Goal: Task Accomplishment & Management: Use online tool/utility

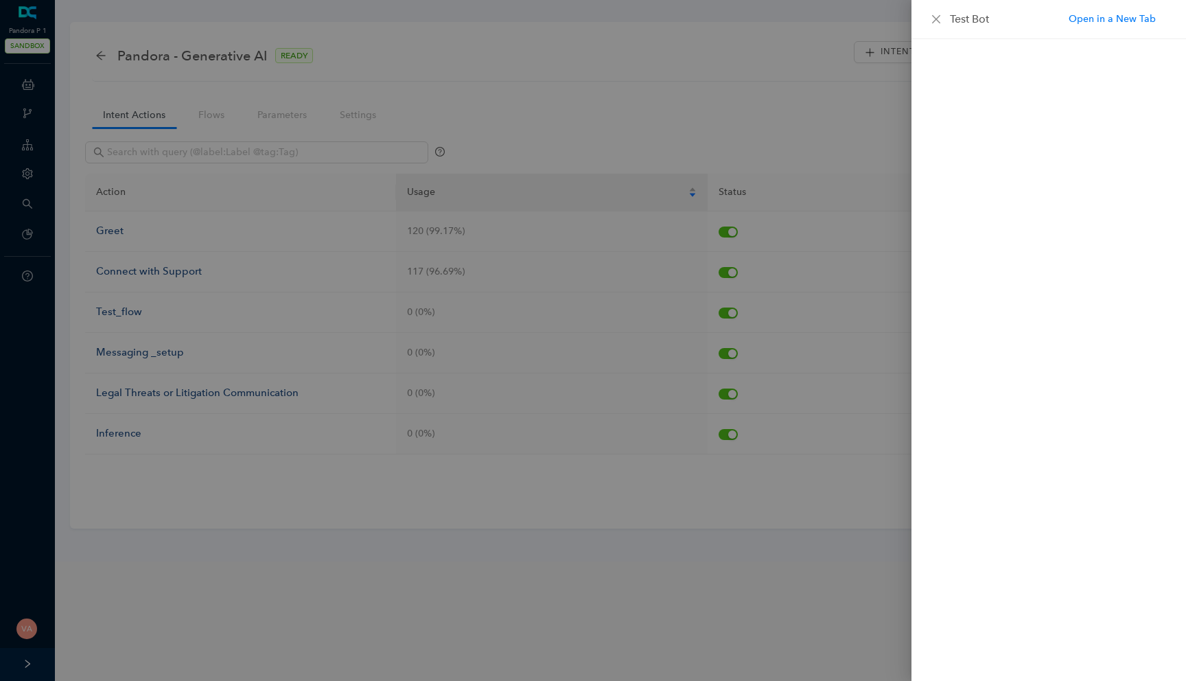
click at [886, 34] on div at bounding box center [593, 340] width 1186 height 681
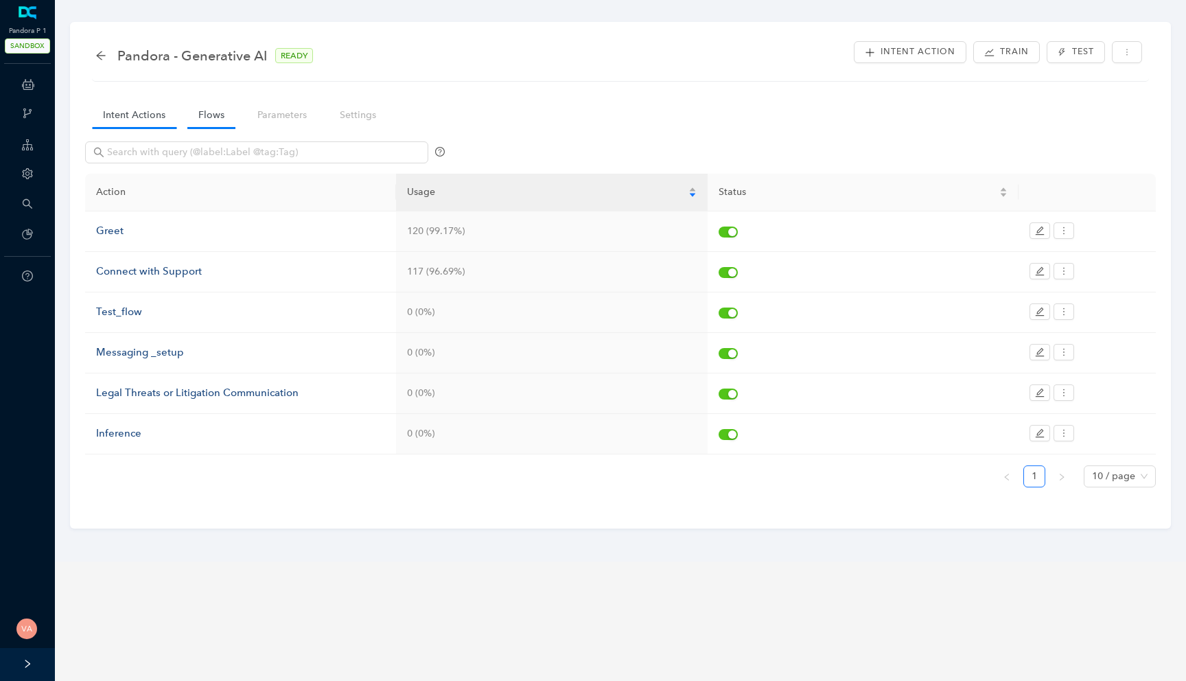
click at [211, 116] on link "Flows" at bounding box center [211, 114] width 48 height 25
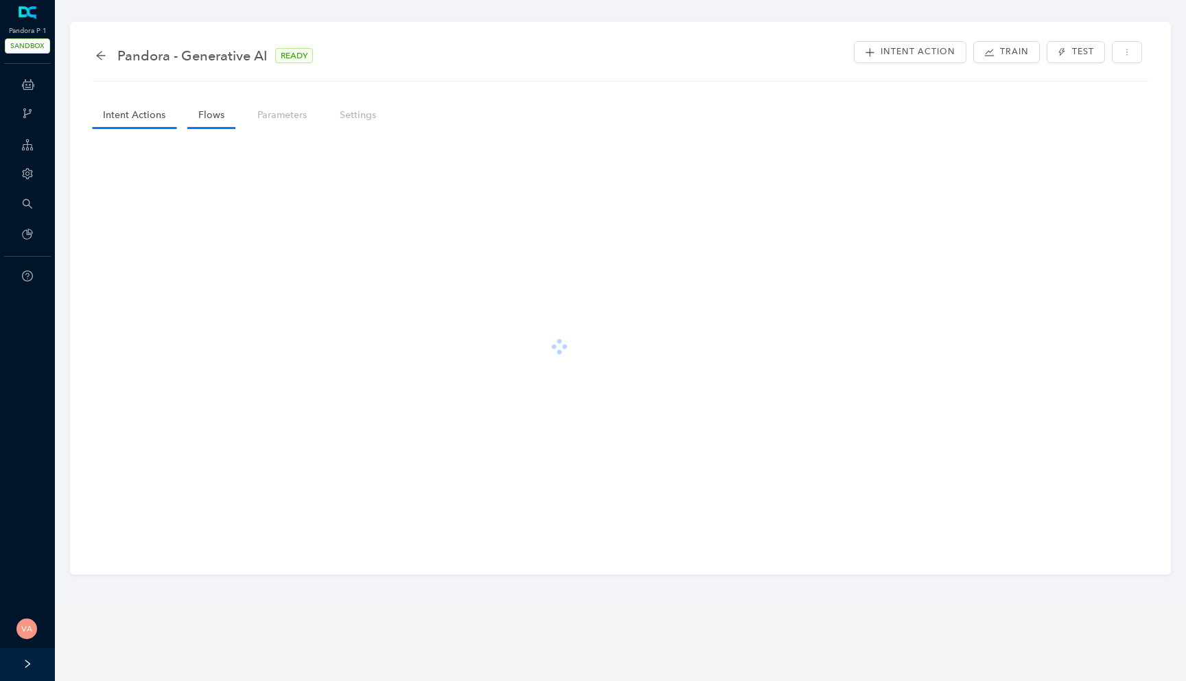
click at [145, 119] on link "Intent Actions" at bounding box center [134, 114] width 84 height 25
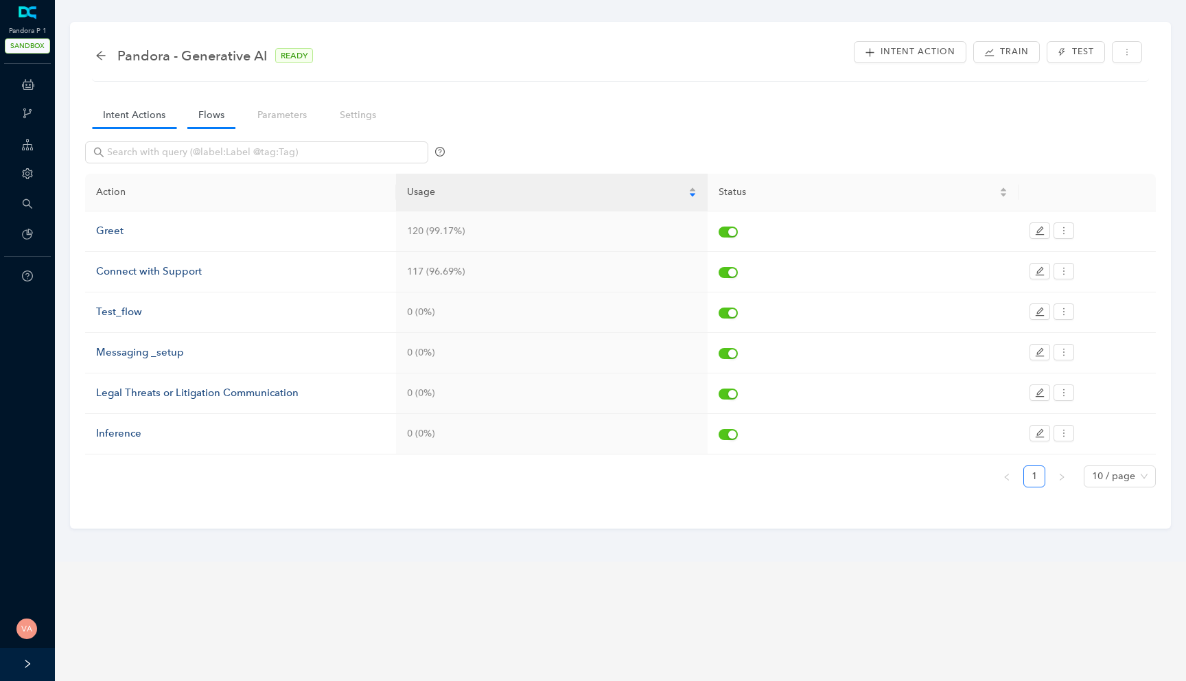
click at [202, 109] on link "Flows" at bounding box center [211, 114] width 48 height 25
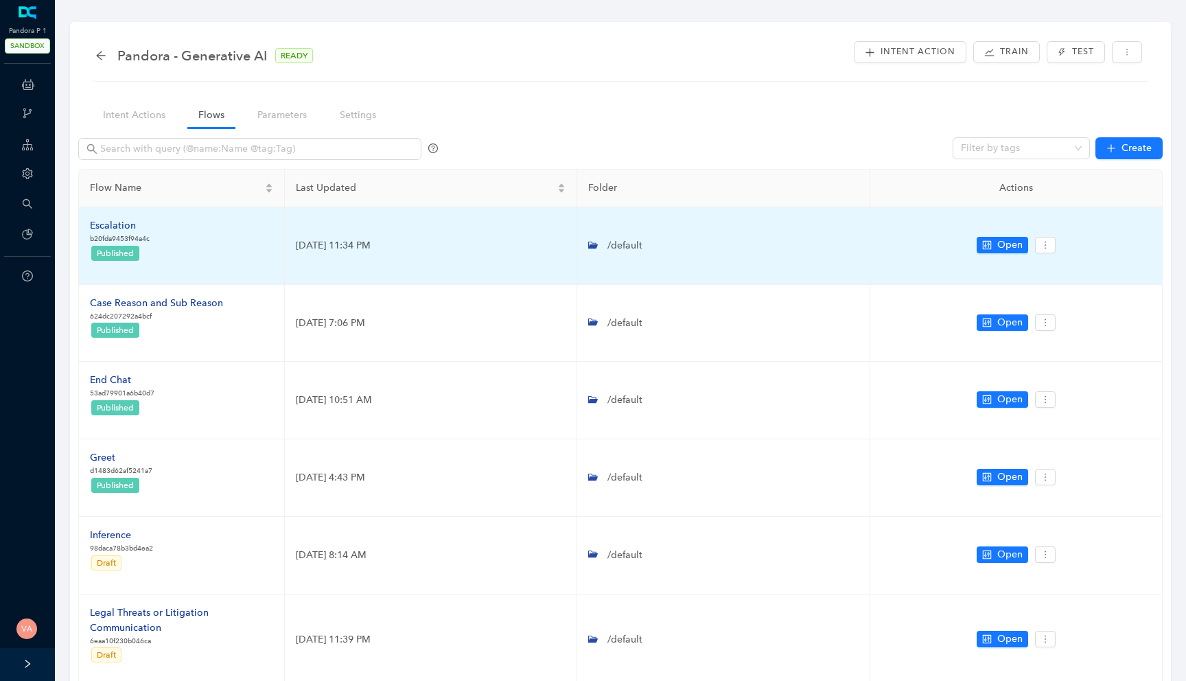
click at [120, 230] on div "Escalation" at bounding box center [120, 225] width 60 height 15
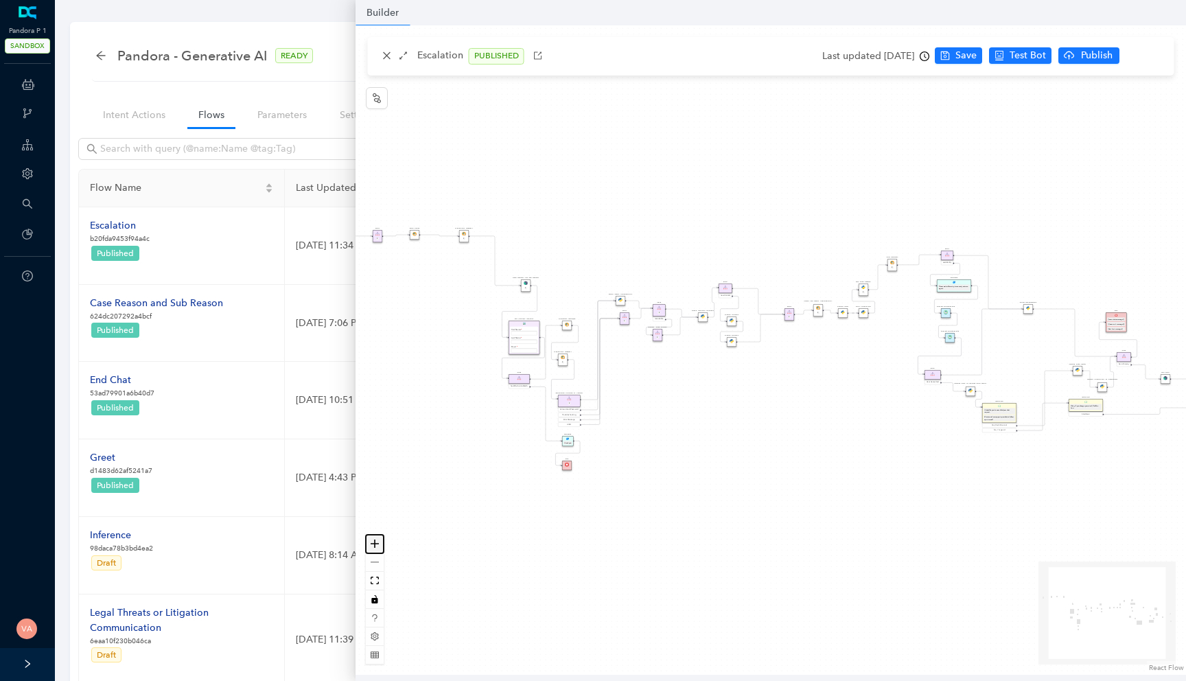
click at [373, 540] on icon "zoom in" at bounding box center [374, 543] width 8 height 8
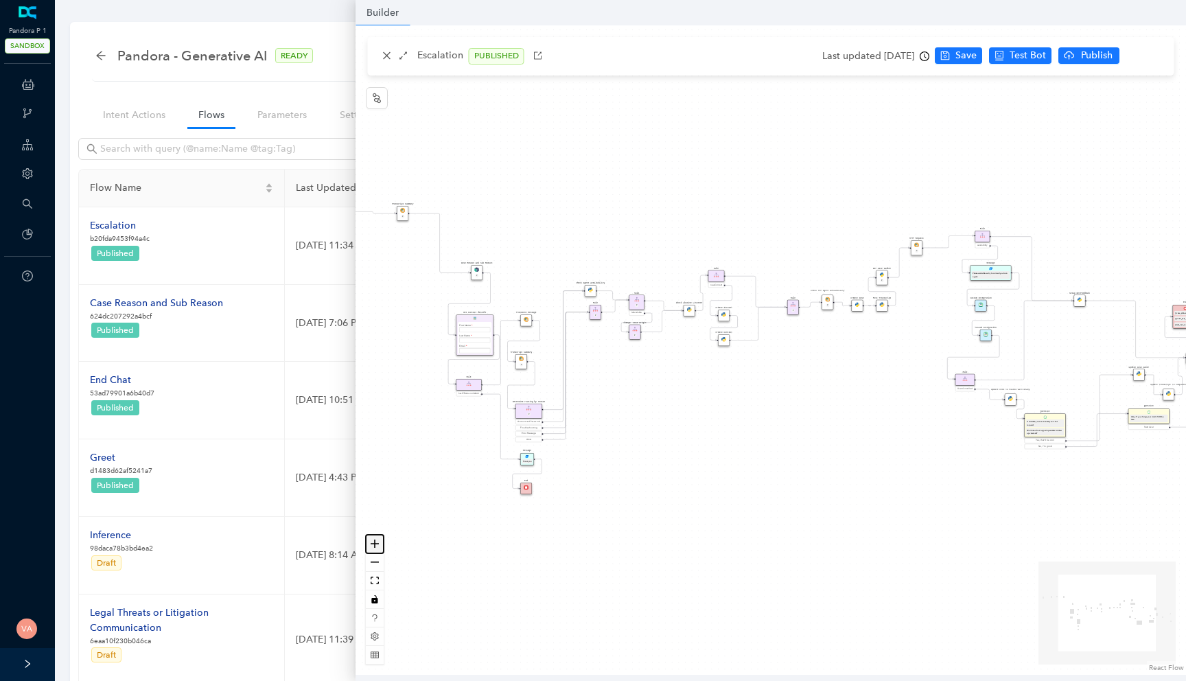
click at [373, 540] on icon "zoom in" at bounding box center [374, 543] width 8 height 8
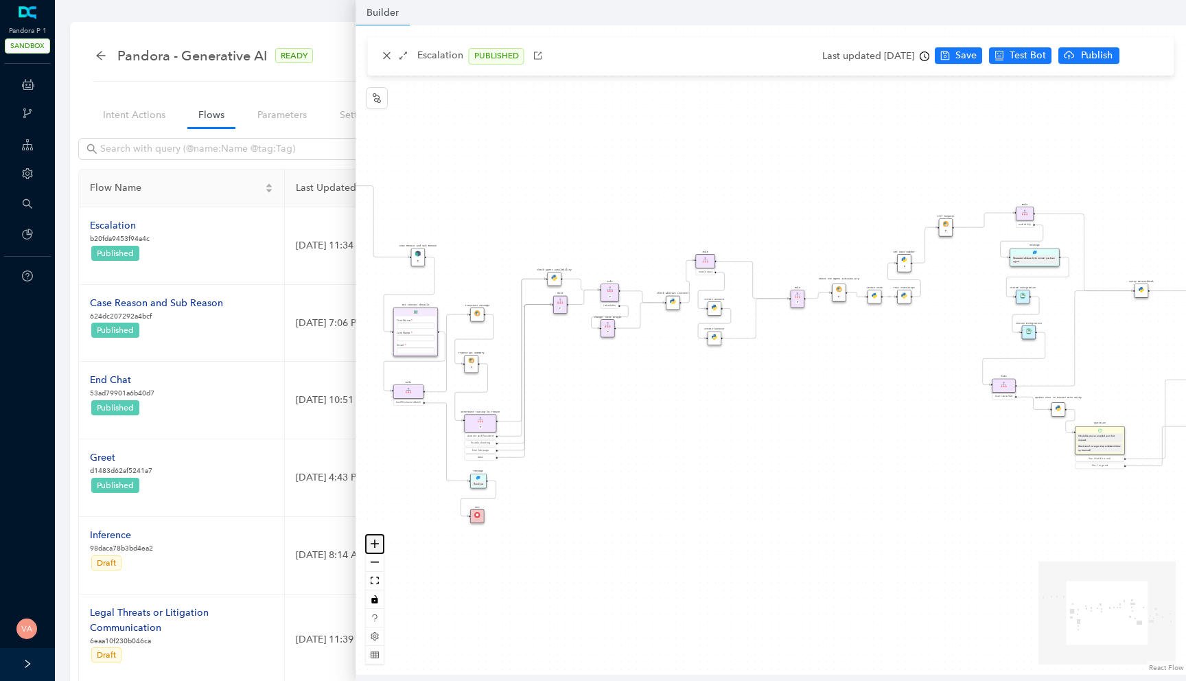
click at [373, 540] on icon "zoom in" at bounding box center [374, 543] width 8 height 8
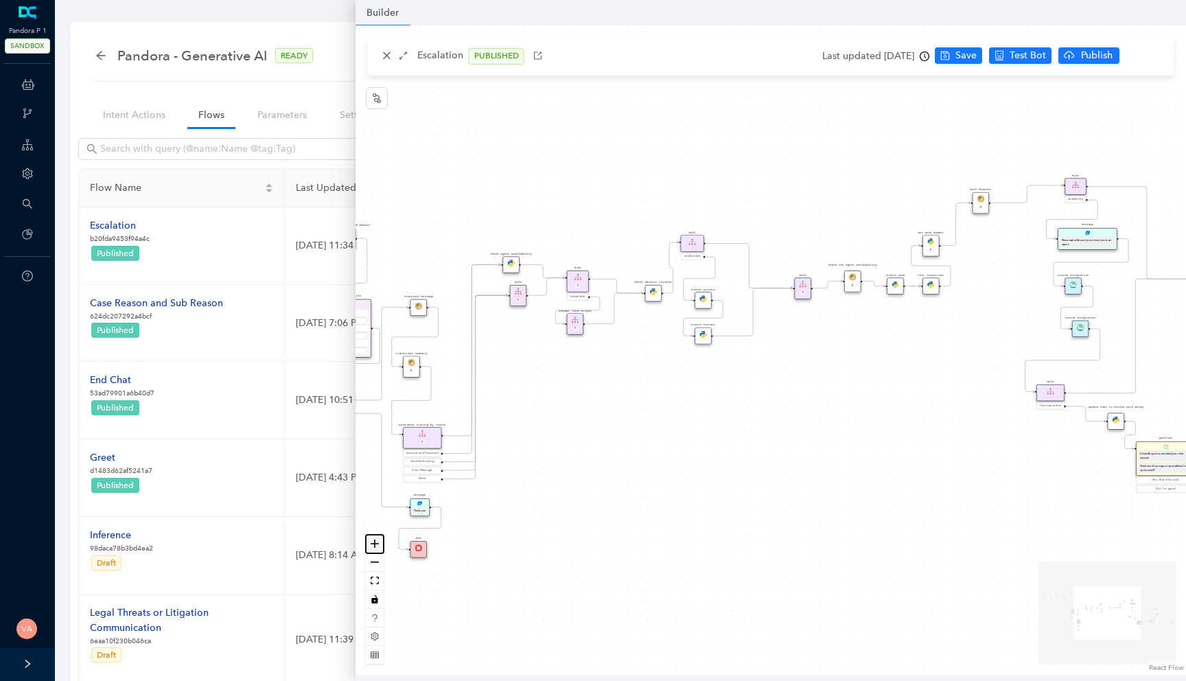
click at [373, 540] on icon "zoom in" at bounding box center [374, 543] width 8 height 8
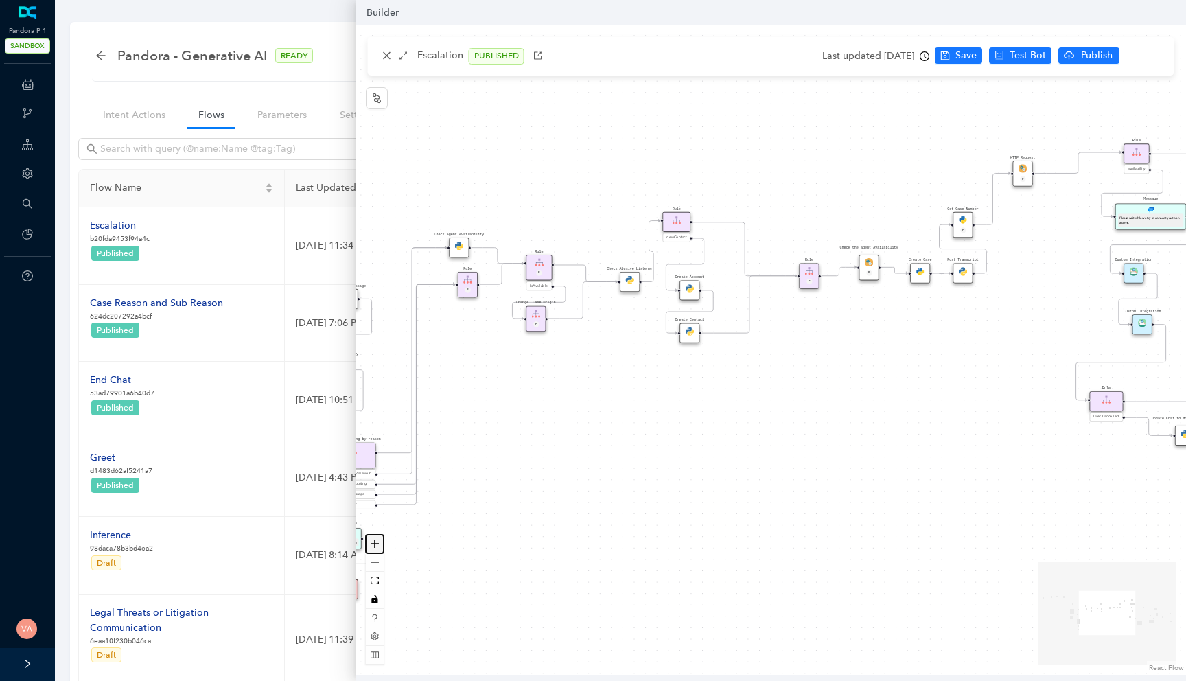
click at [373, 540] on icon "zoom in" at bounding box center [374, 543] width 8 height 8
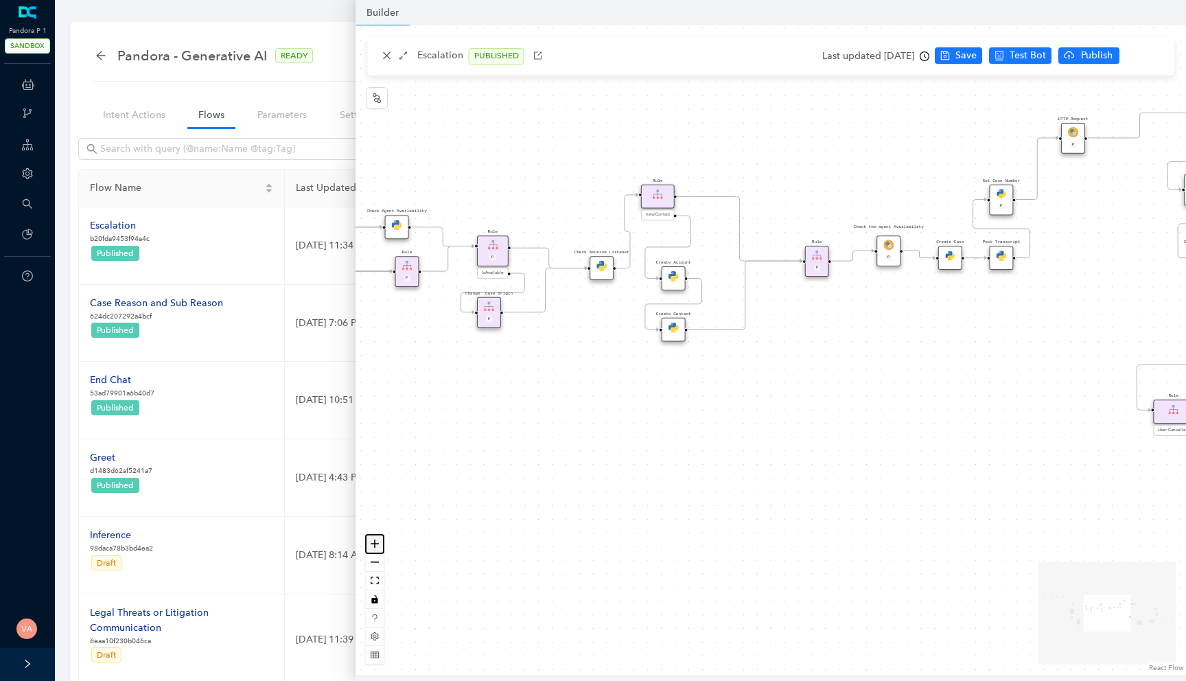
click at [373, 540] on icon "zoom in" at bounding box center [374, 543] width 8 height 8
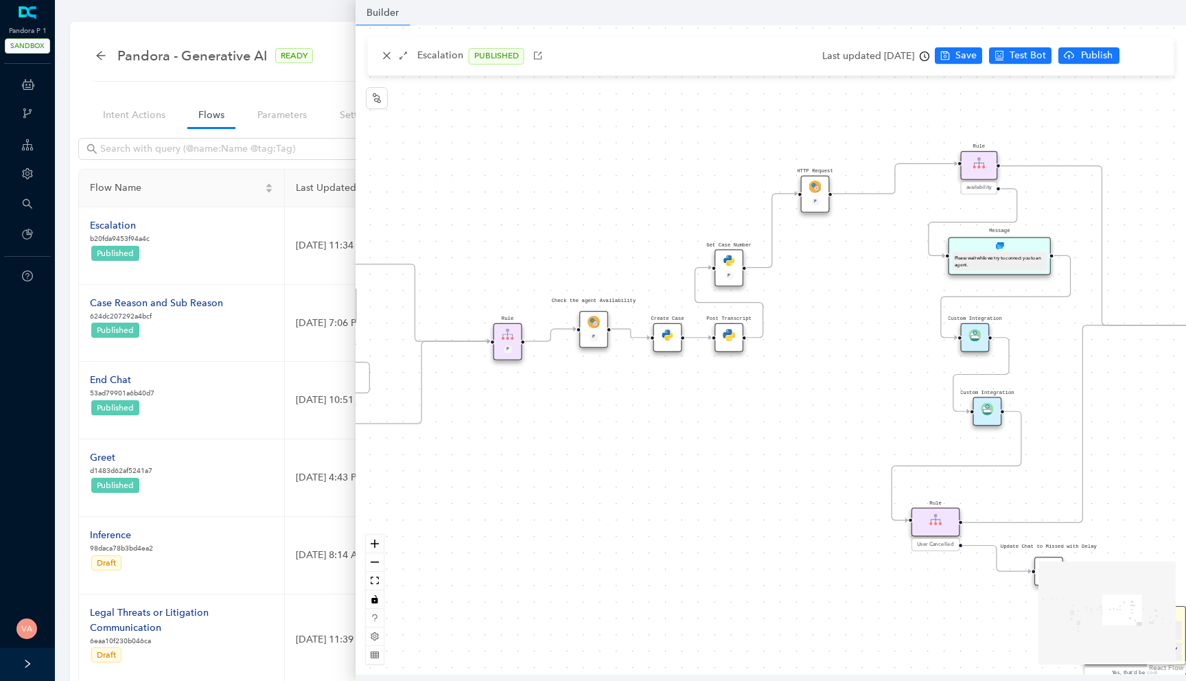
drag, startPoint x: 909, startPoint y: 300, endPoint x: 591, endPoint y: 398, distance: 333.1
click at [591, 398] on div "Data Table Start P Rule P IsAvailable Rule newContact Get Contact details First…" at bounding box center [770, 349] width 830 height 649
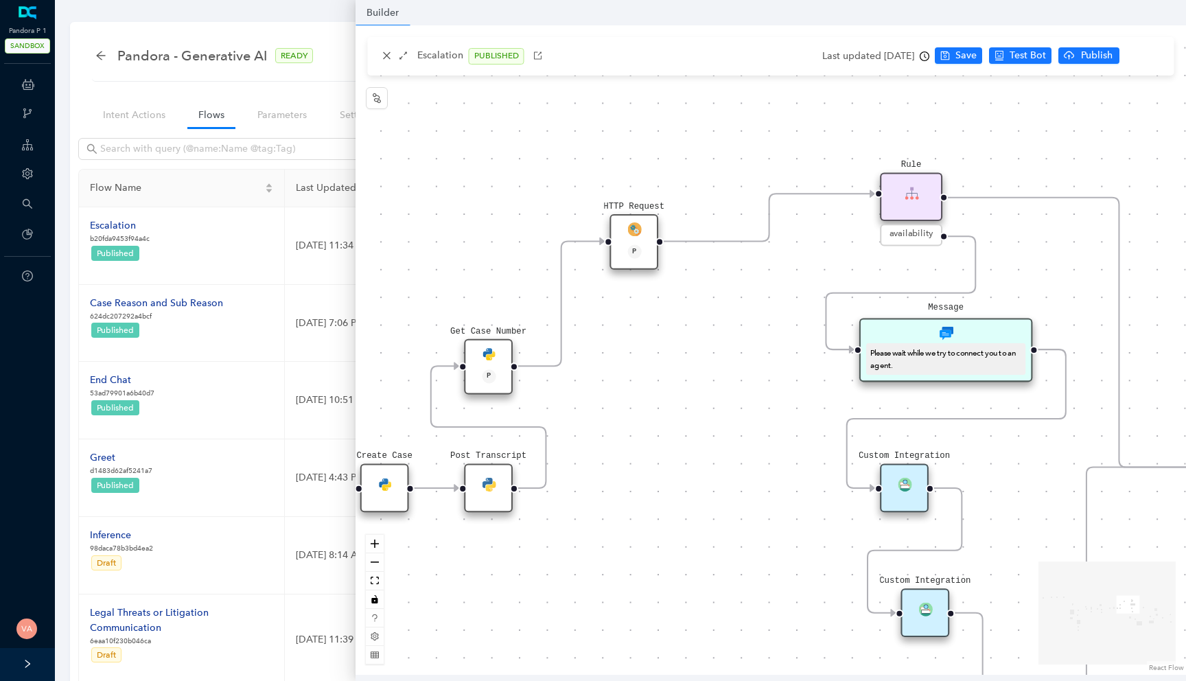
drag, startPoint x: 905, startPoint y: 276, endPoint x: 682, endPoint y: 396, distance: 253.3
click at [683, 396] on div "Data Table Start P Rule P IsAvailable Rule newContact Get Contact details First…" at bounding box center [770, 349] width 830 height 649
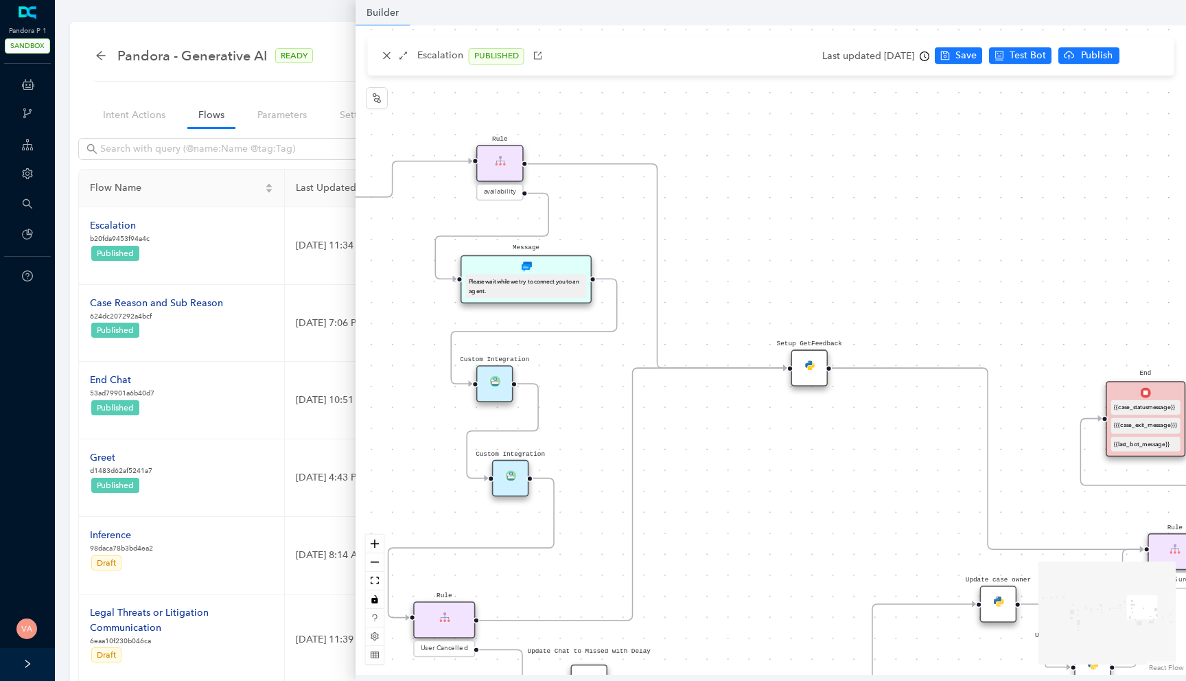
drag, startPoint x: 926, startPoint y: 293, endPoint x: 704, endPoint y: 268, distance: 223.1
click at [704, 268] on div "Data Table Start P Rule P IsAvailable Rule newContact Get Contact details First…" at bounding box center [770, 349] width 830 height 649
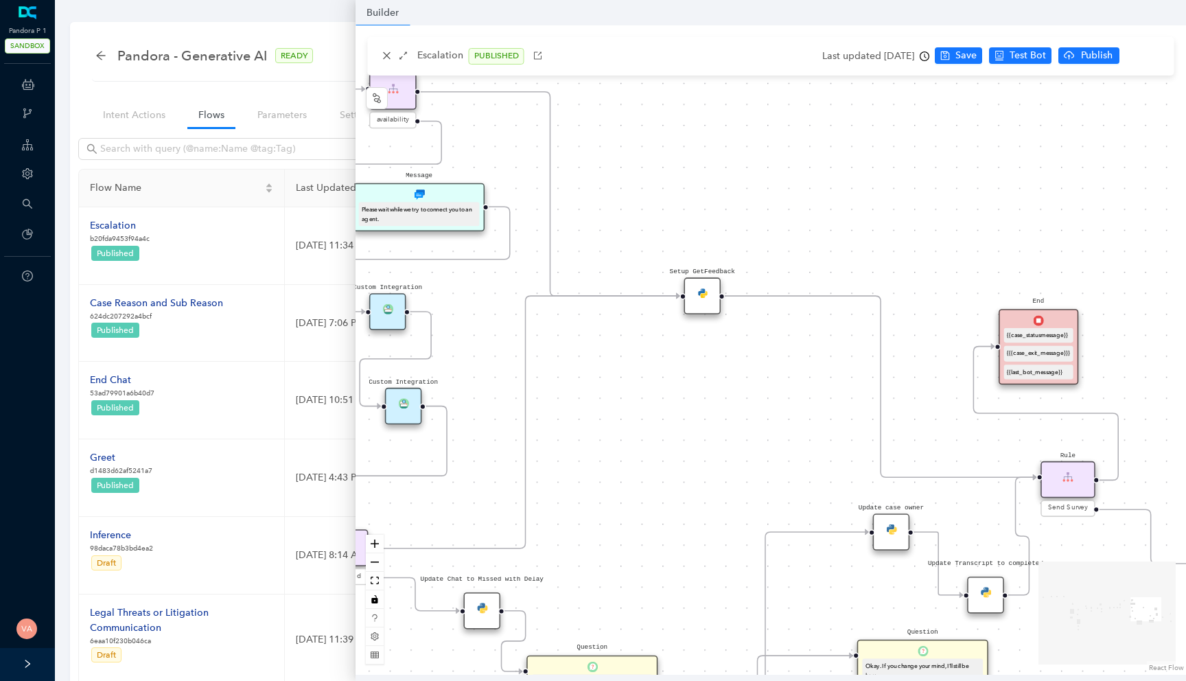
drag, startPoint x: 704, startPoint y: 268, endPoint x: 610, endPoint y: 203, distance: 114.0
click at [610, 203] on div "Data Table Start P Rule P IsAvailable Rule newContact Get Contact details First…" at bounding box center [770, 349] width 830 height 649
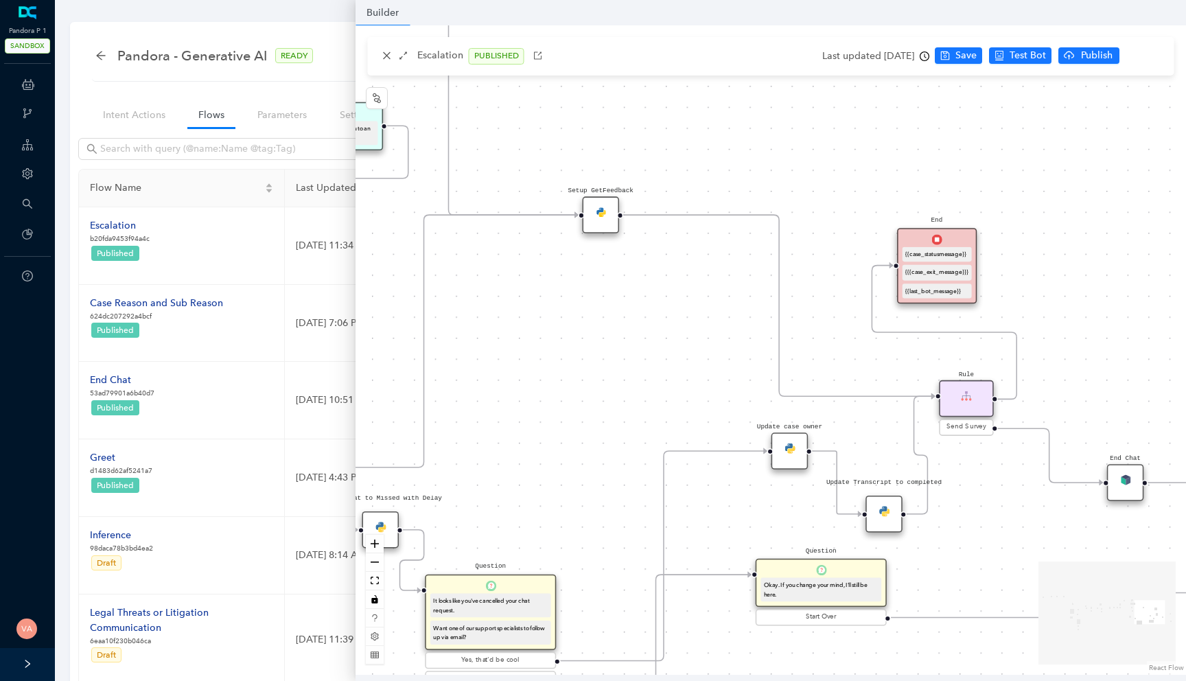
drag, startPoint x: 578, startPoint y: 430, endPoint x: 471, endPoint y: 344, distance: 137.2
click at [471, 344] on div "Data Table Start P Rule P IsAvailable Rule newContact Get Contact details First…" at bounding box center [770, 349] width 830 height 649
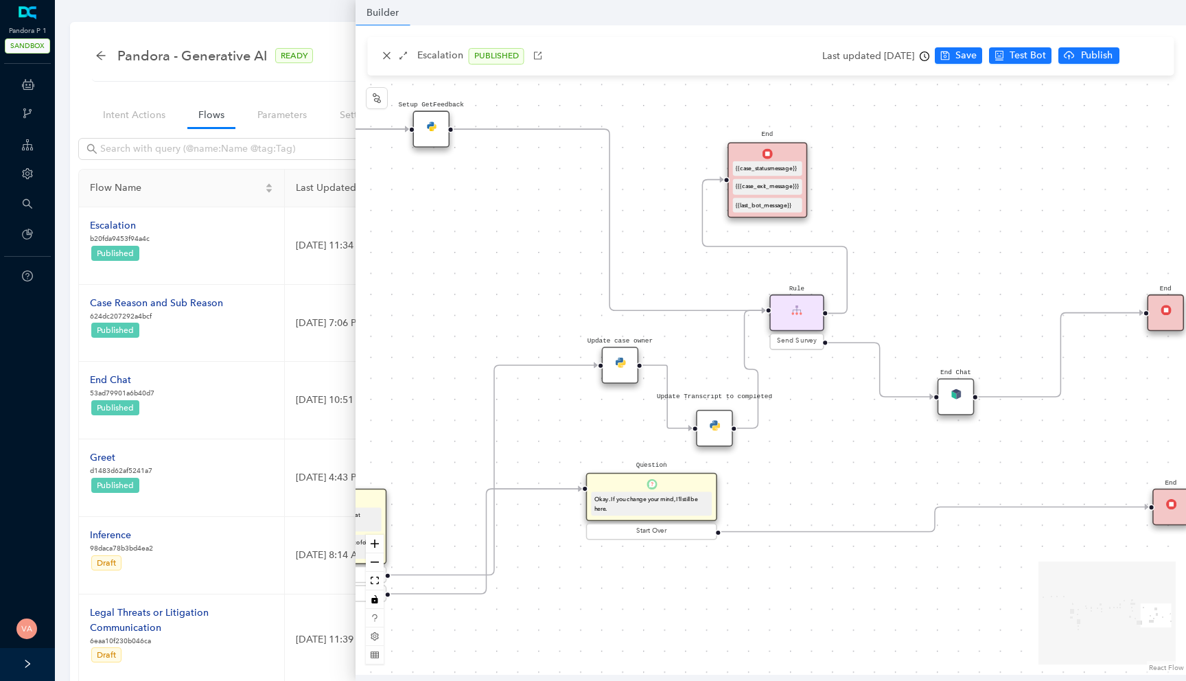
drag, startPoint x: 624, startPoint y: 368, endPoint x: 458, endPoint y: 290, distance: 183.2
click at [458, 290] on div "Data Table Start P Rule P IsAvailable Rule newContact Get Contact details First…" at bounding box center [770, 349] width 830 height 649
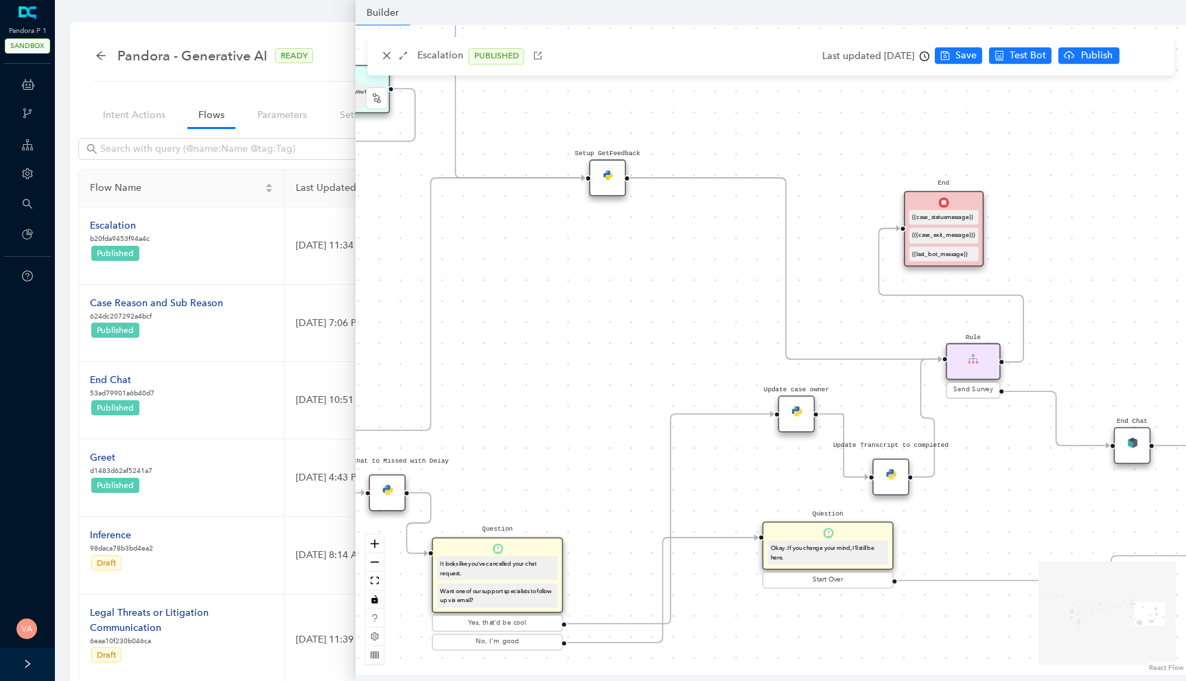
drag, startPoint x: 557, startPoint y: 237, endPoint x: 844, endPoint y: 311, distance: 296.2
click at [844, 311] on div "Data Table Start P Rule P IsAvailable Rule newContact Get Contact details First…" at bounding box center [770, 349] width 830 height 649
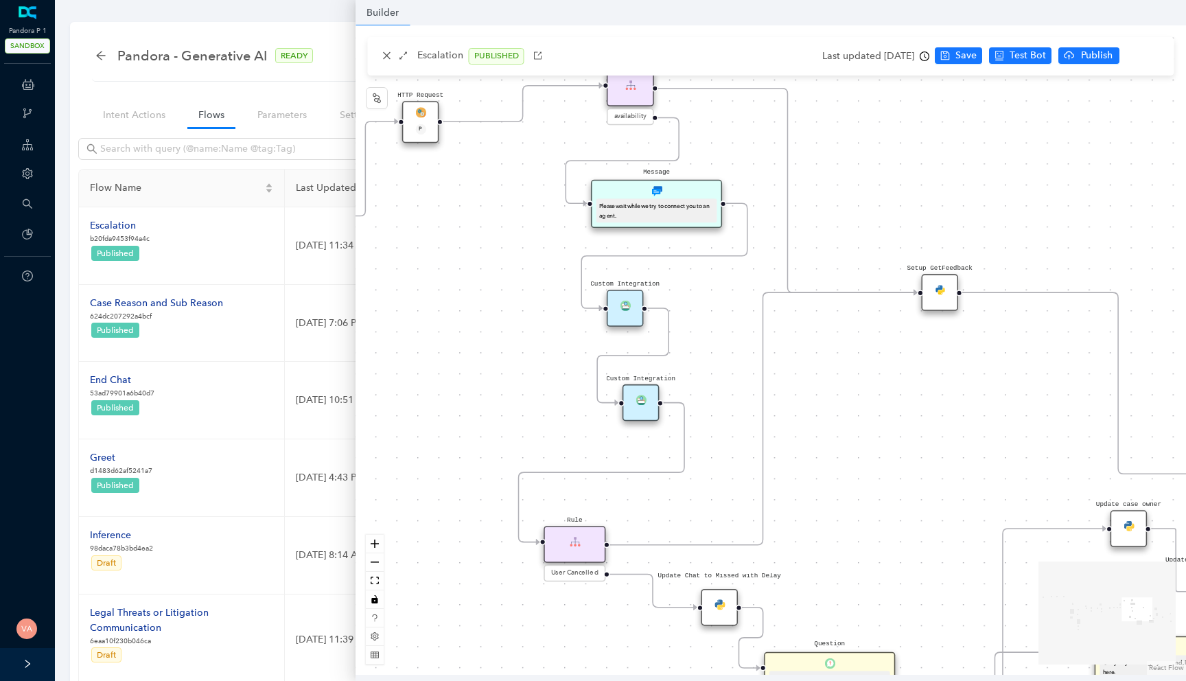
drag, startPoint x: 695, startPoint y: 327, endPoint x: 919, endPoint y: 414, distance: 240.0
click at [919, 414] on div "Data Table Start P Rule P IsAvailable Rule newContact Get Contact details First…" at bounding box center [770, 349] width 830 height 649
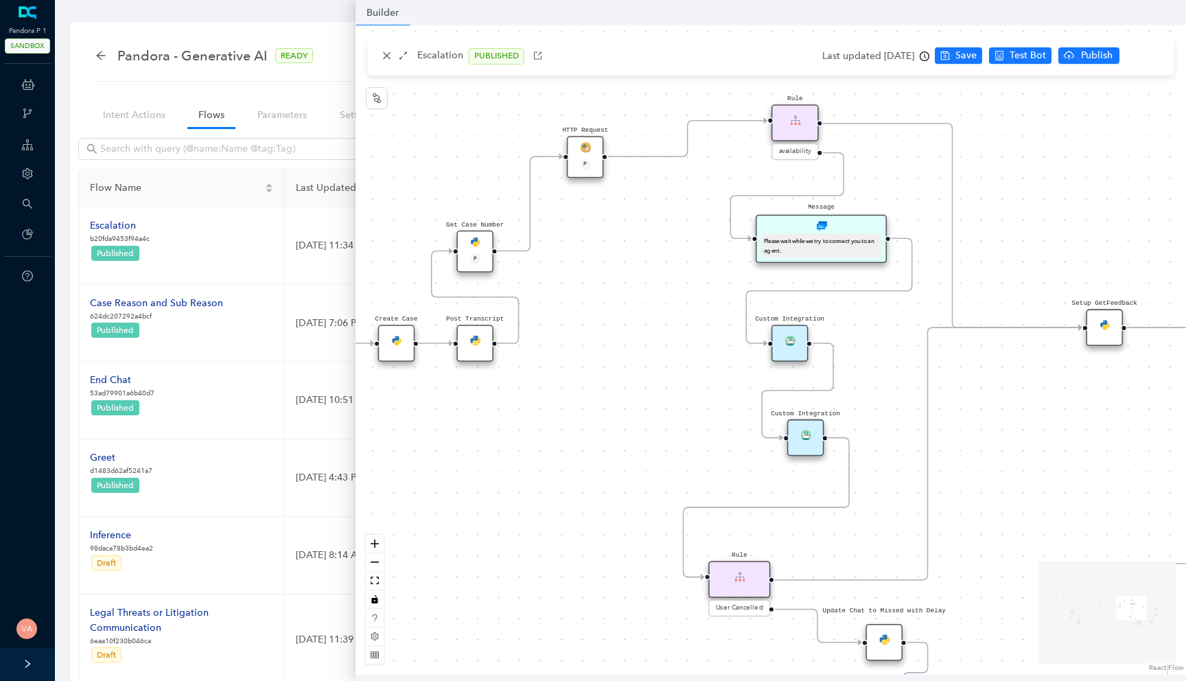
drag, startPoint x: 423, startPoint y: 275, endPoint x: 714, endPoint y: 345, distance: 299.2
click at [714, 344] on div "Data Table Start P Rule P IsAvailable Rule newContact Get Contact details First…" at bounding box center [770, 349] width 830 height 649
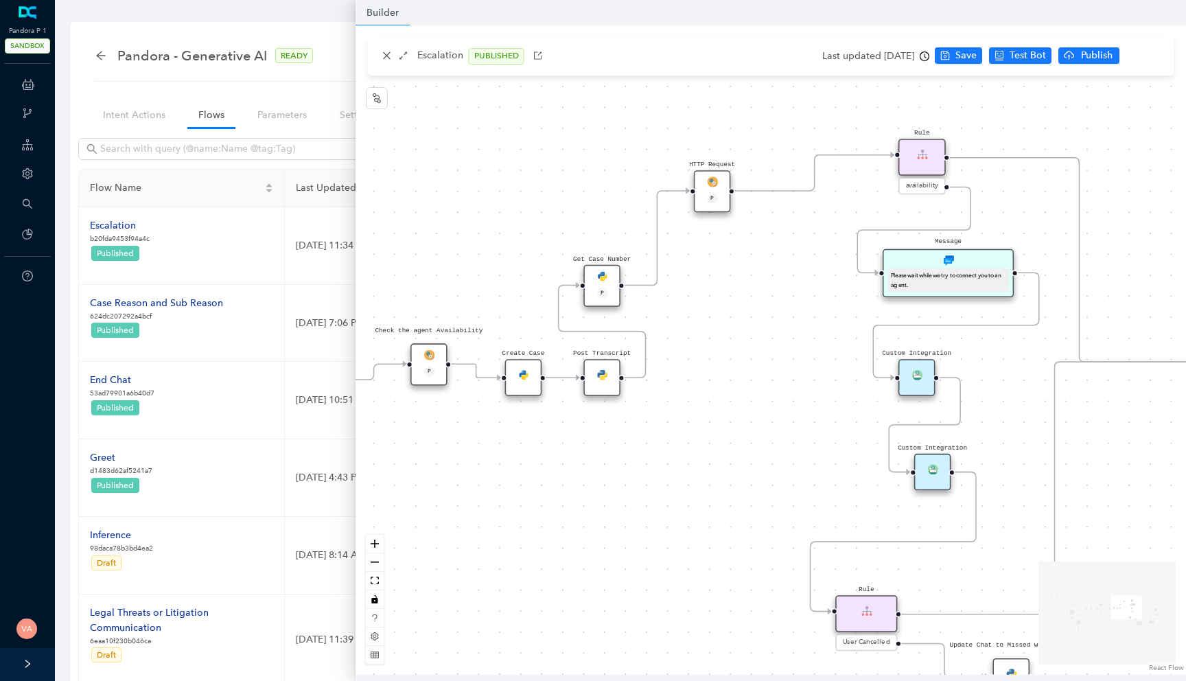
click at [603, 280] on img at bounding box center [602, 276] width 10 height 10
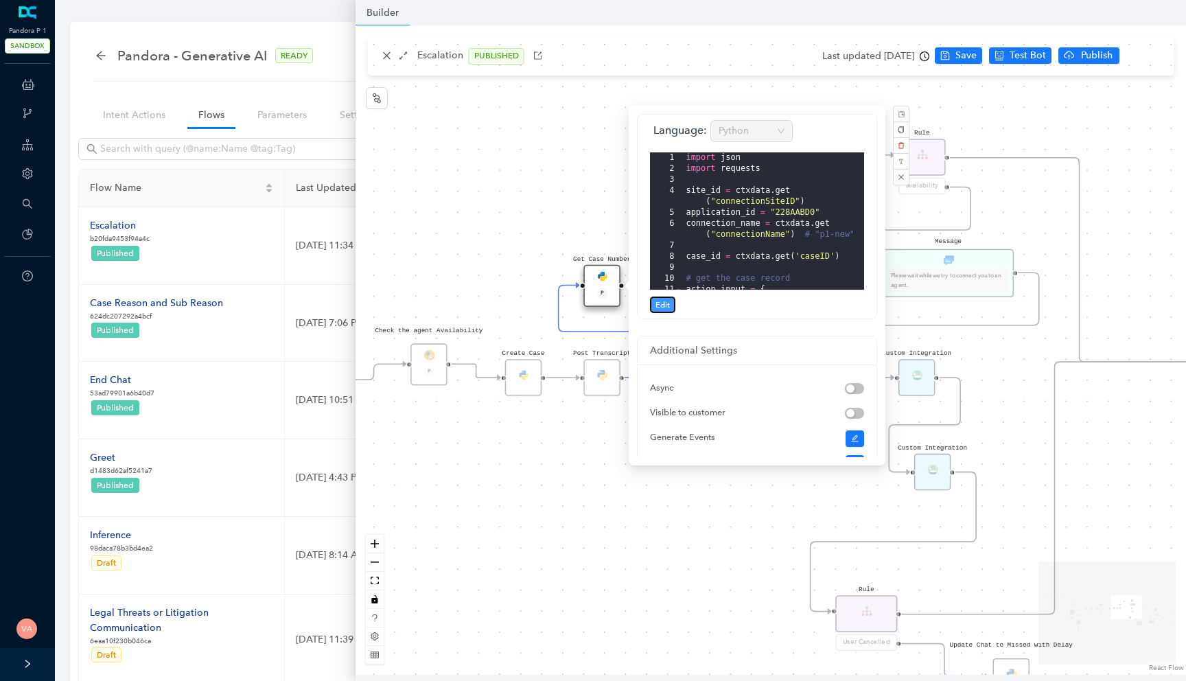
click at [662, 307] on span "Edit" at bounding box center [662, 304] width 14 height 12
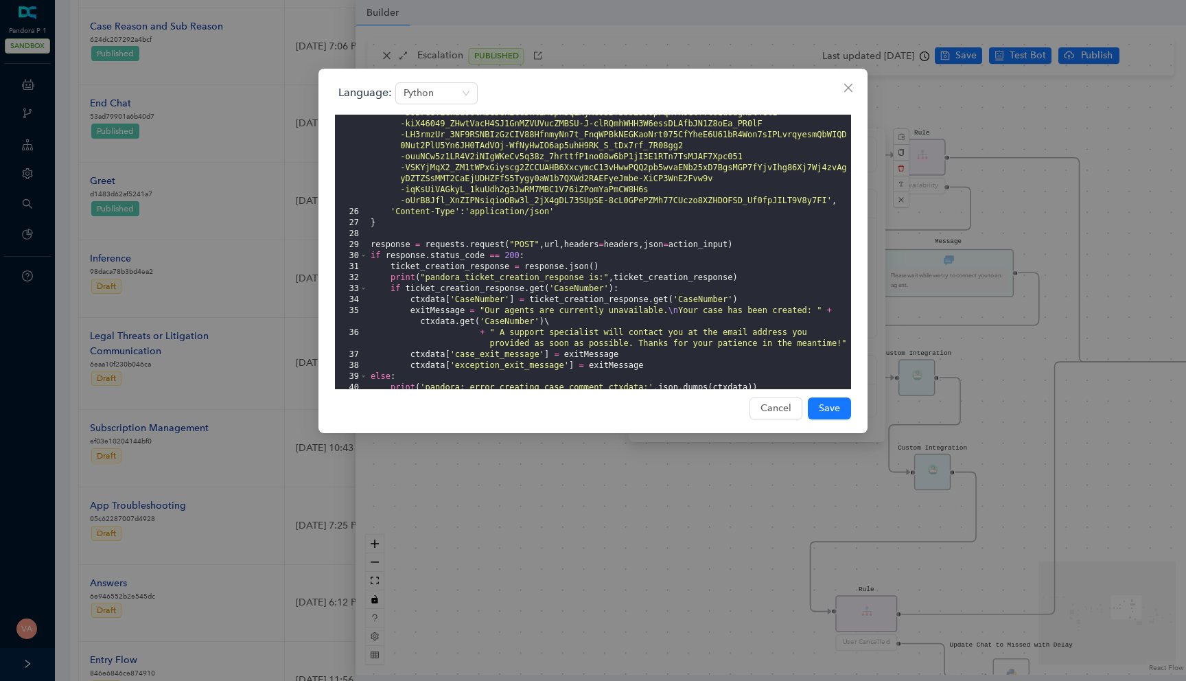
scroll to position [355, 0]
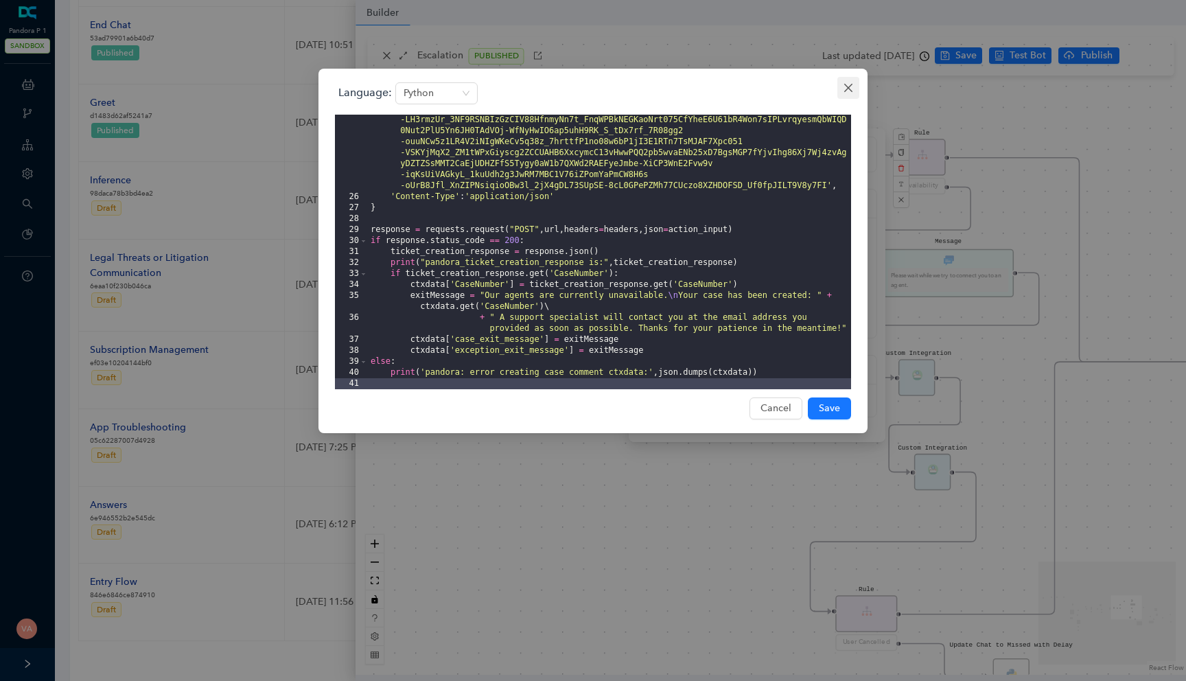
click at [847, 89] on icon "close" at bounding box center [848, 87] width 11 height 11
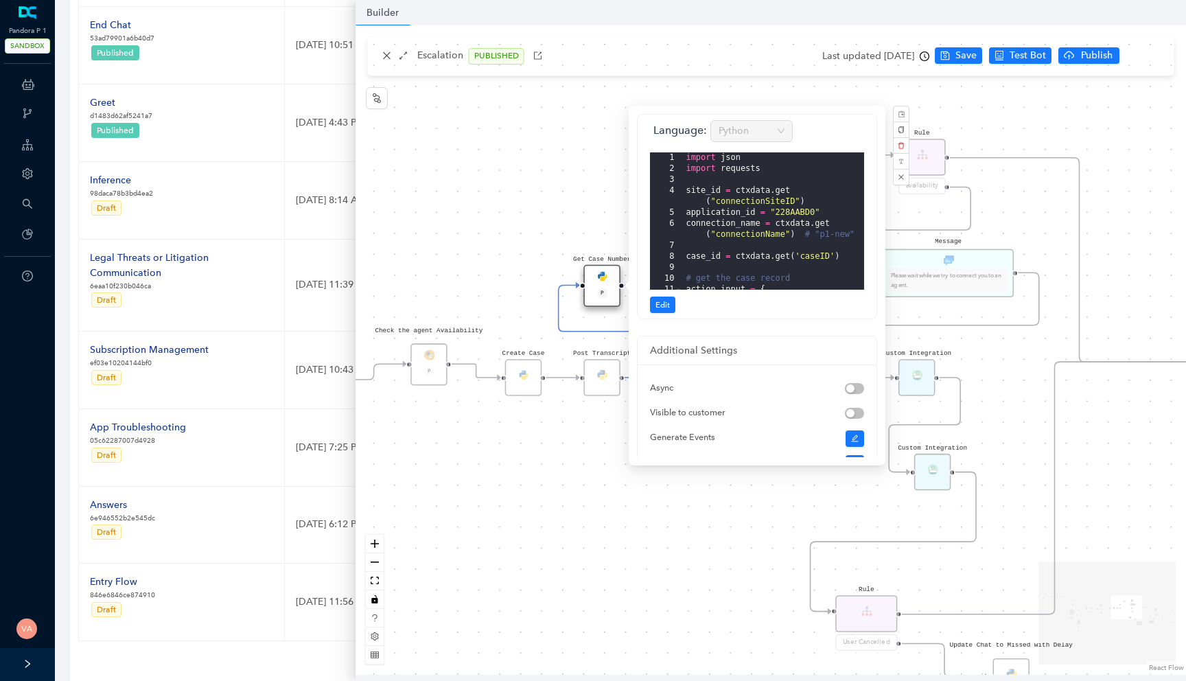
click at [561, 581] on div "Data Table Start P Rule P IsAvailable Rule newContact Get Contact details First…" at bounding box center [770, 349] width 830 height 649
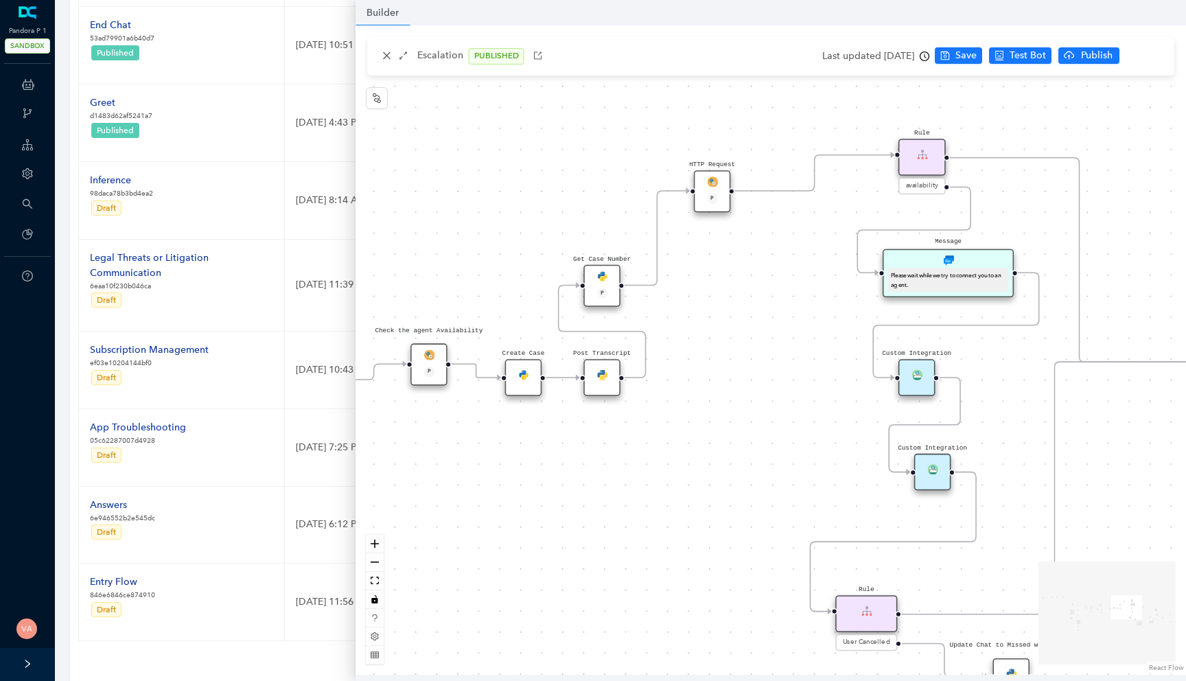
click at [600, 285] on div "Get Case Number P" at bounding box center [602, 286] width 37 height 42
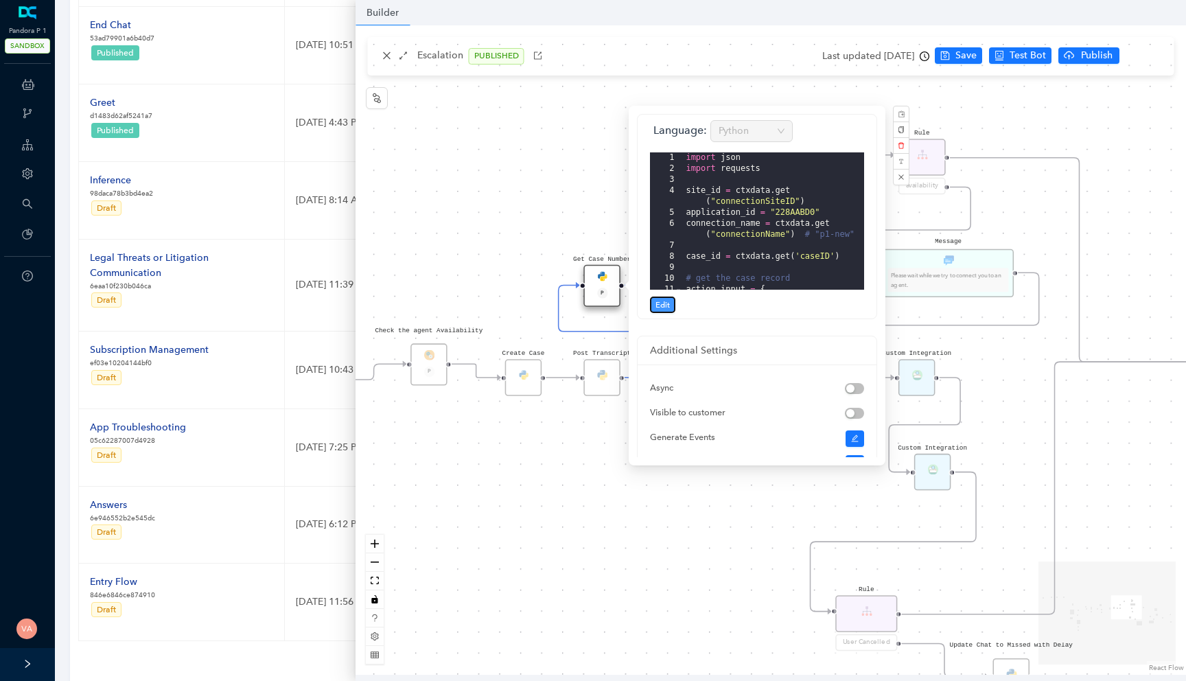
click at [656, 311] on button "Edit" at bounding box center [662, 304] width 25 height 16
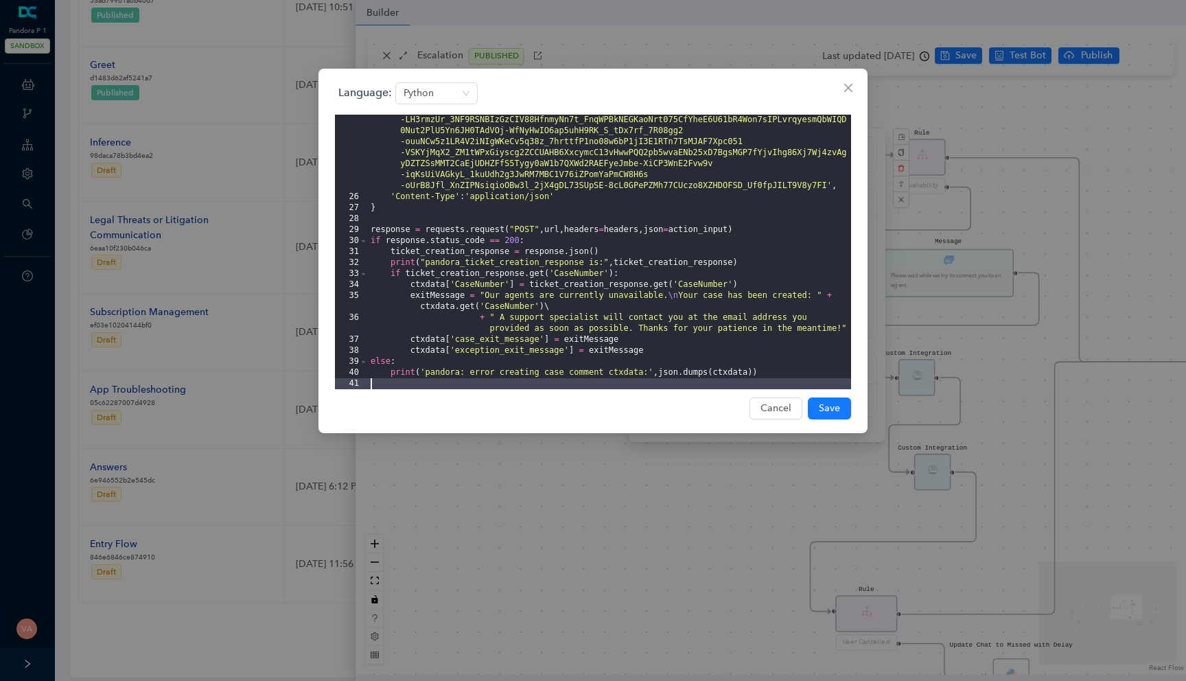
scroll to position [395, 0]
click at [497, 286] on div "'Authorization' : '[AUTH_TOKEN] .eyJzY29wZSI6ImV4ZWN1dGU6Y29ubmVjdG9yIiwiYXVkIj…" at bounding box center [609, 268] width 483 height 417
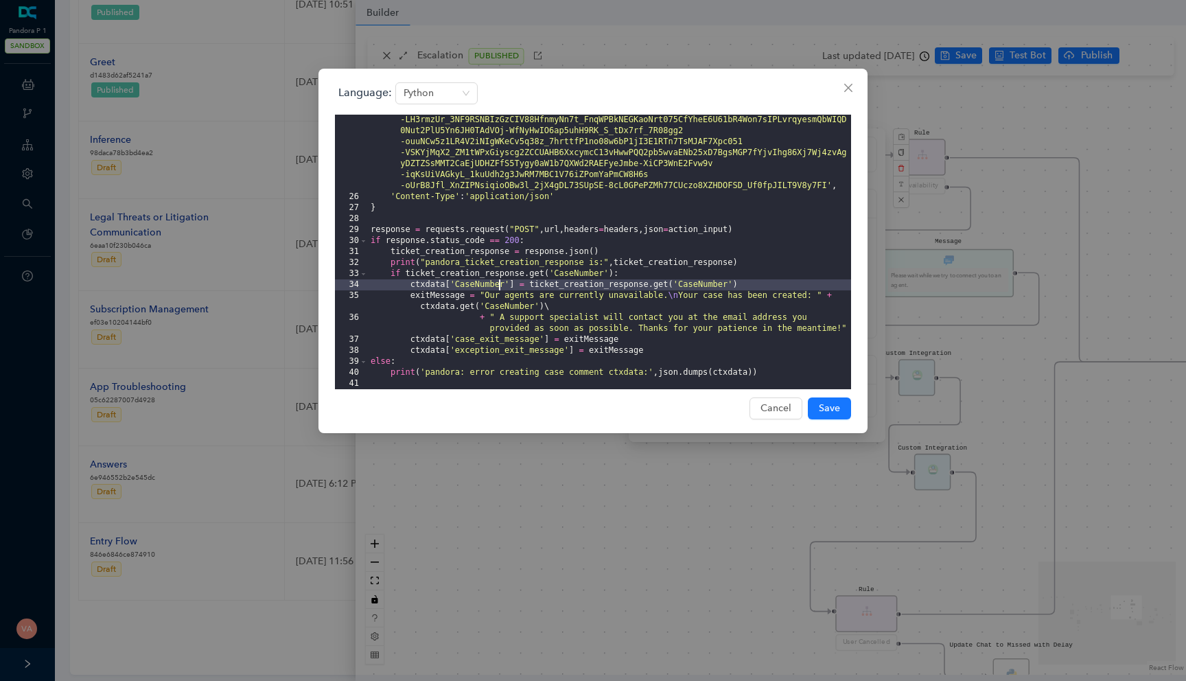
click at [497, 286] on div "'Authorization' : '[AUTH_TOKEN] .eyJzY29wZSI6ImV4ZWN1dGU6Y29ubmVjdG9yIiwiYXVkIj…" at bounding box center [609, 268] width 483 height 417
click at [528, 286] on div "'Authorization' : '[AUTH_TOKEN] .eyJzY29wZSI6ImV4ZWN1dGU6Y29ubmVjdG9yIiwiYXVkIj…" at bounding box center [609, 268] width 483 height 417
drag, startPoint x: 514, startPoint y: 288, endPoint x: 412, endPoint y: 286, distance: 102.2
click at [412, 286] on div "'Authorization' : '[AUTH_TOKEN] .eyJzY29wZSI6ImV4ZWN1dGU6Y29ubmVjdG9yIiwiYXVkIj…" at bounding box center [609, 268] width 483 height 417
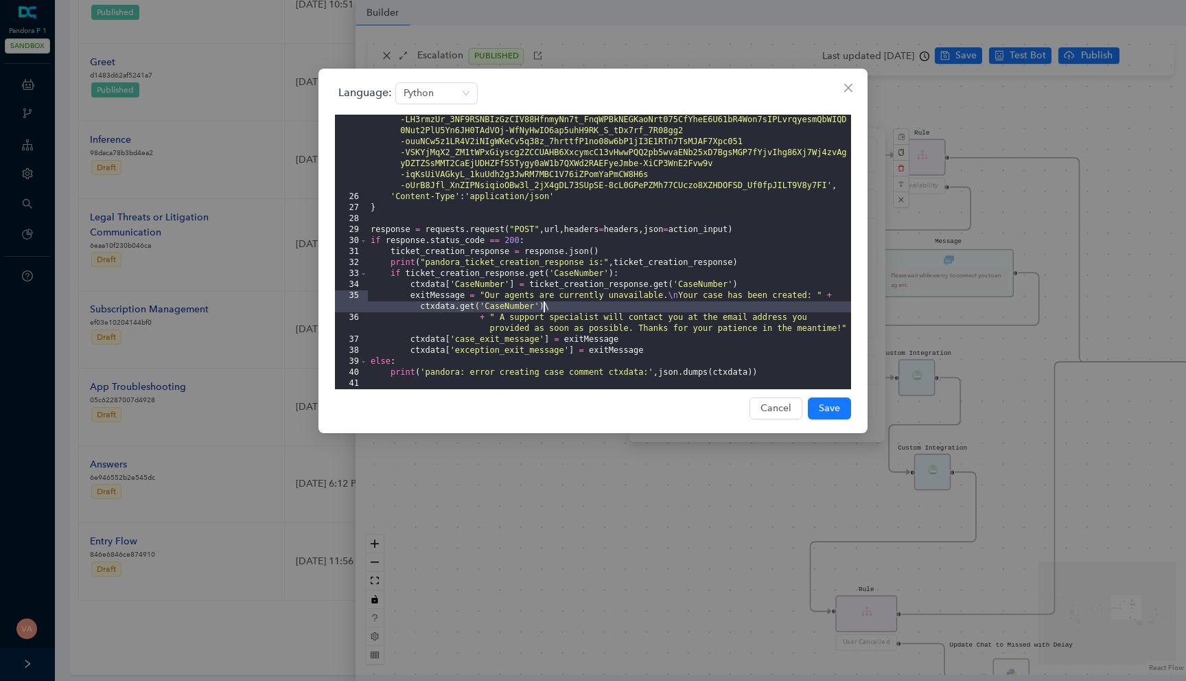
drag, startPoint x: 420, startPoint y: 309, endPoint x: 544, endPoint y: 309, distance: 124.2
click at [544, 309] on div "'Authorization' : '[AUTH_TOKEN] .eyJzY29wZSI6ImV4ZWN1dGU6Y29ubmVjdG9yIiwiYXVkIj…" at bounding box center [609, 268] width 483 height 417
click at [849, 91] on icon "close" at bounding box center [848, 87] width 11 height 11
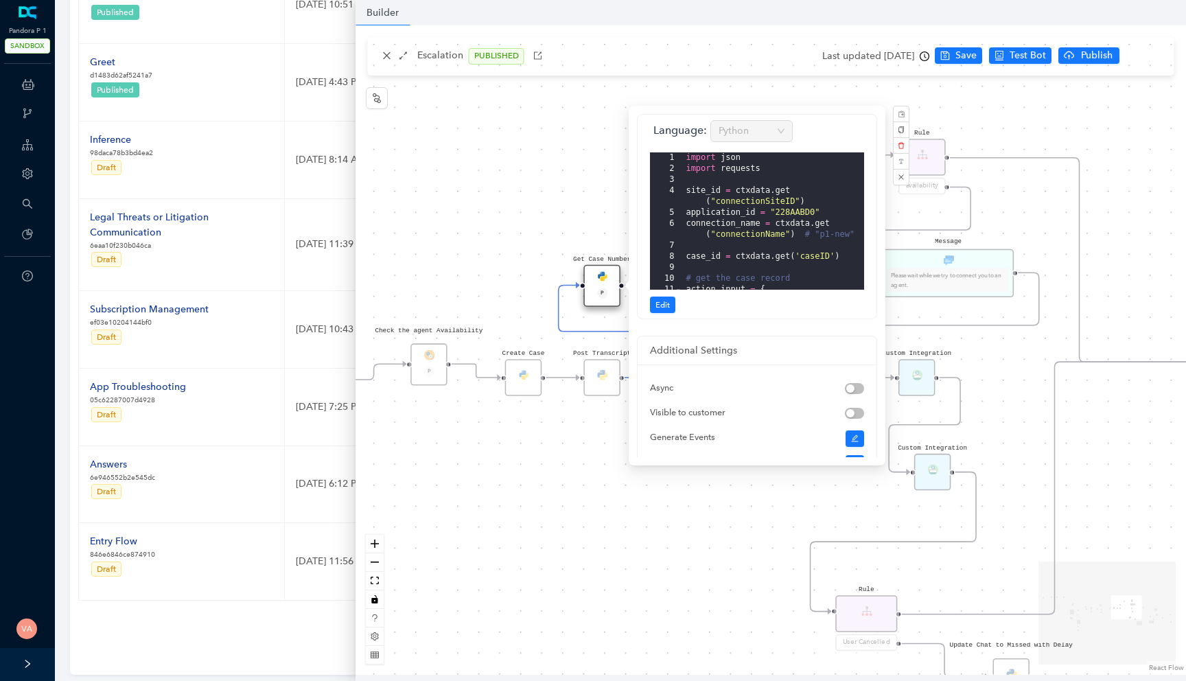
click at [529, 271] on div "Data Table Start P Rule P IsAvailable Rule newContact Get Contact details First…" at bounding box center [770, 349] width 830 height 649
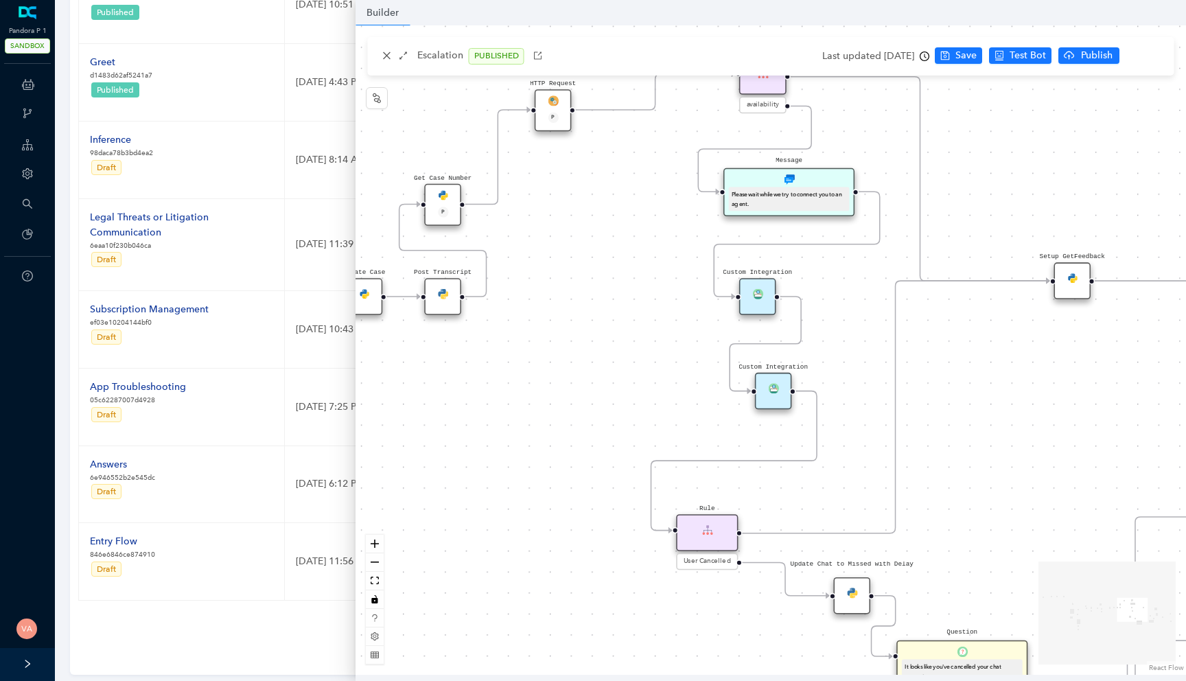
drag, startPoint x: 757, startPoint y: 458, endPoint x: 589, endPoint y: 372, distance: 188.1
click at [589, 372] on div "Data Table Start P Rule P IsAvailable Rule newContact Get Contact details First…" at bounding box center [770, 349] width 830 height 649
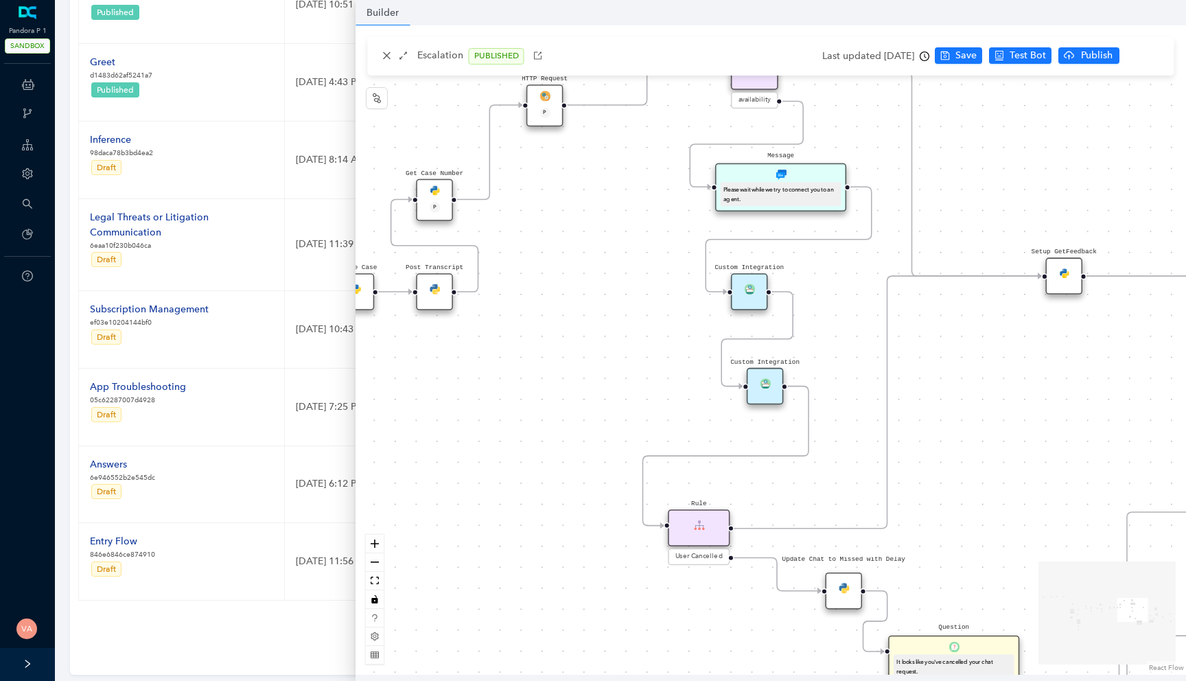
click at [769, 379] on img at bounding box center [765, 382] width 10 height 10
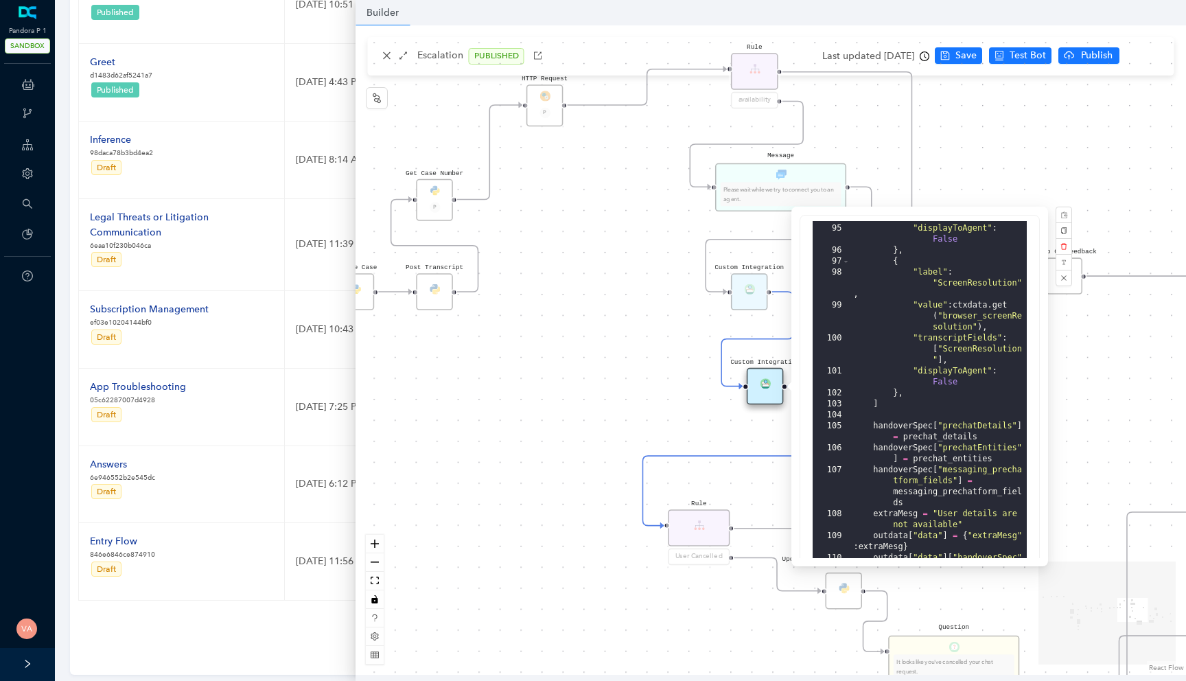
scroll to position [353, 0]
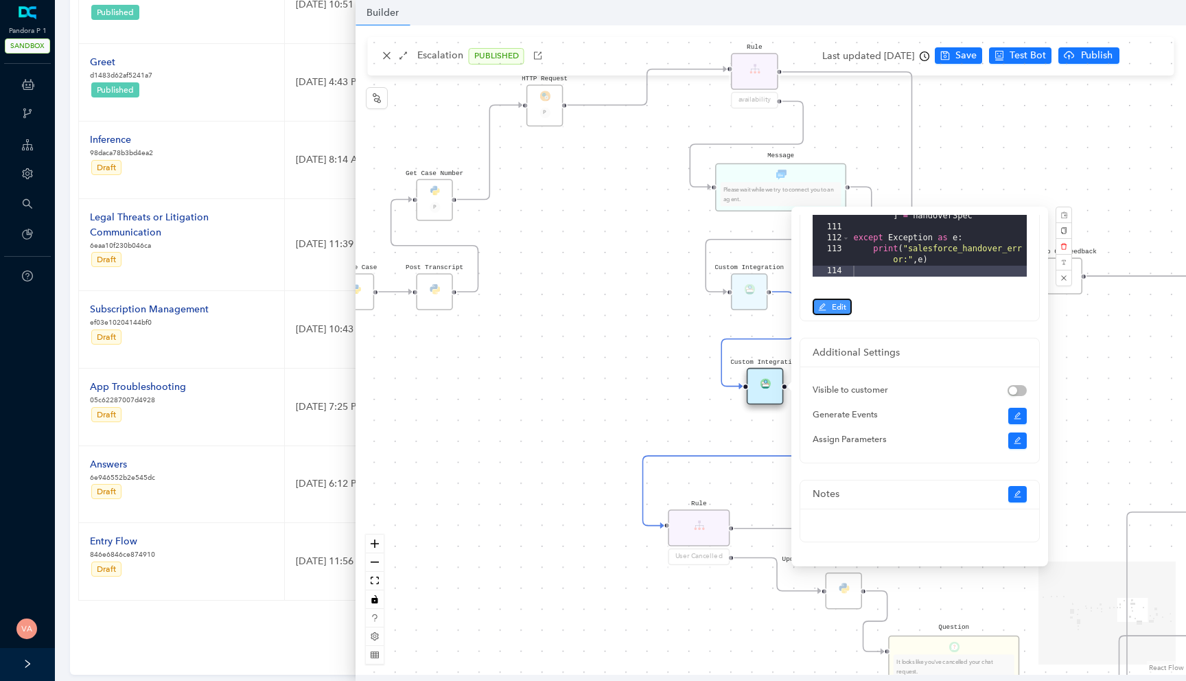
click at [843, 307] on span "Edit" at bounding box center [839, 307] width 14 height 12
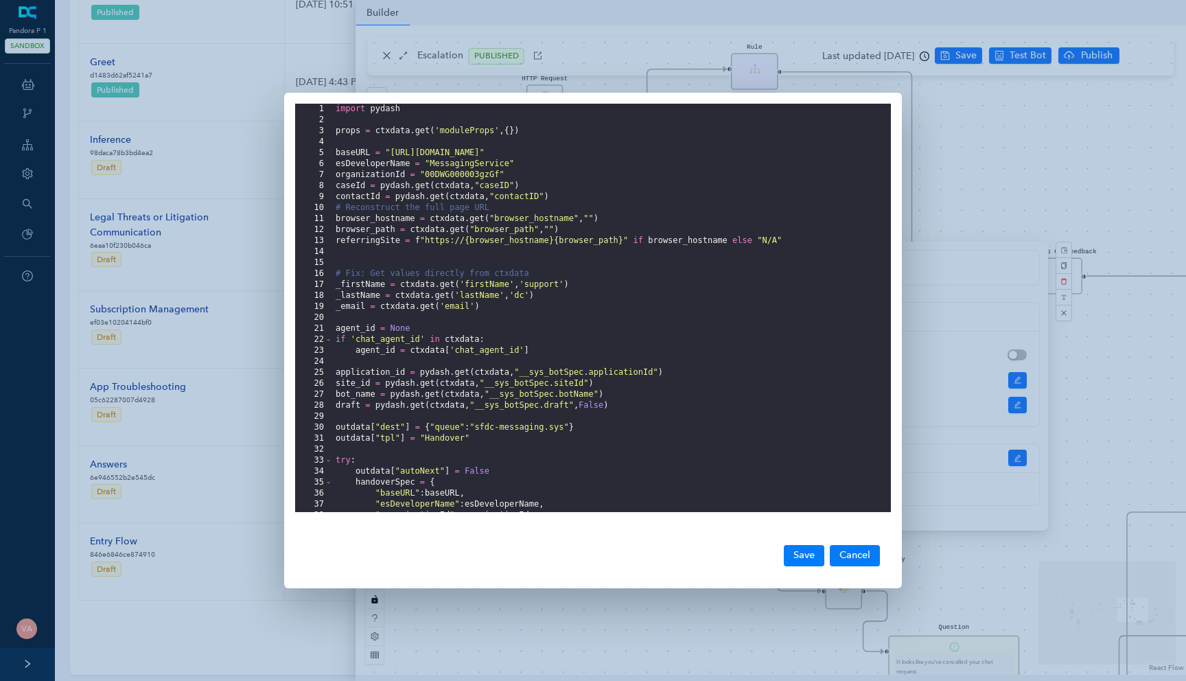
scroll to position [0, 0]
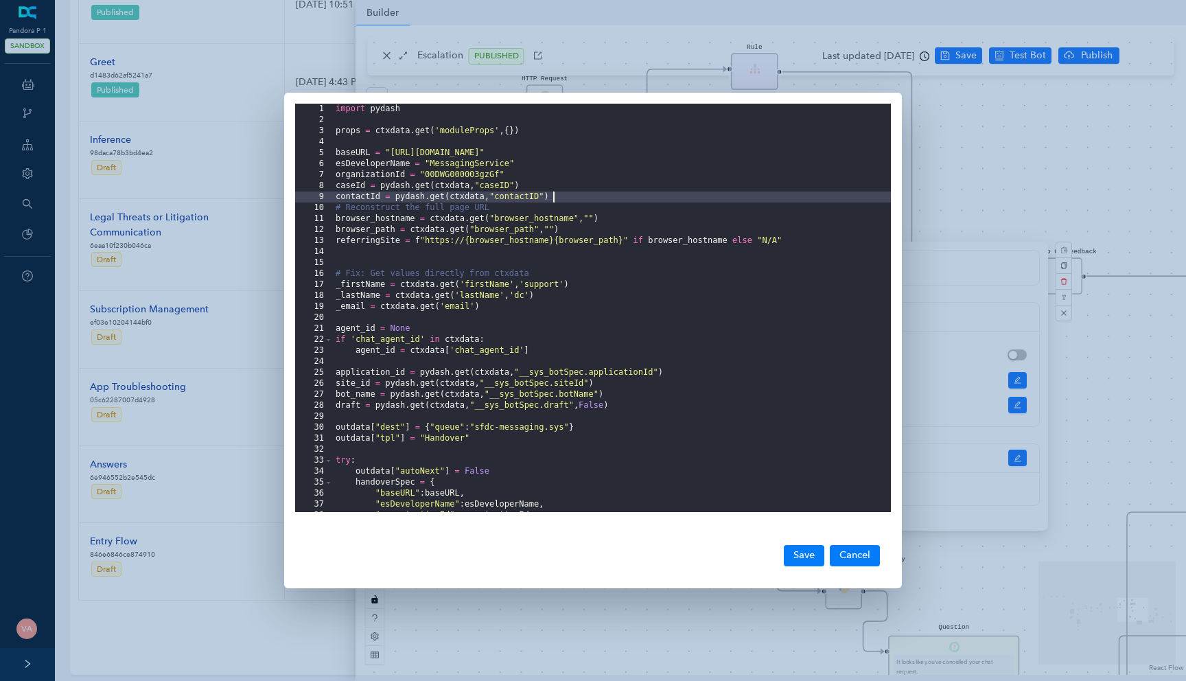
click at [562, 199] on div "import pydash props = ctxdata . get ( 'moduleProps' , { }) baseURL = "[URL][DOM…" at bounding box center [612, 319] width 558 height 430
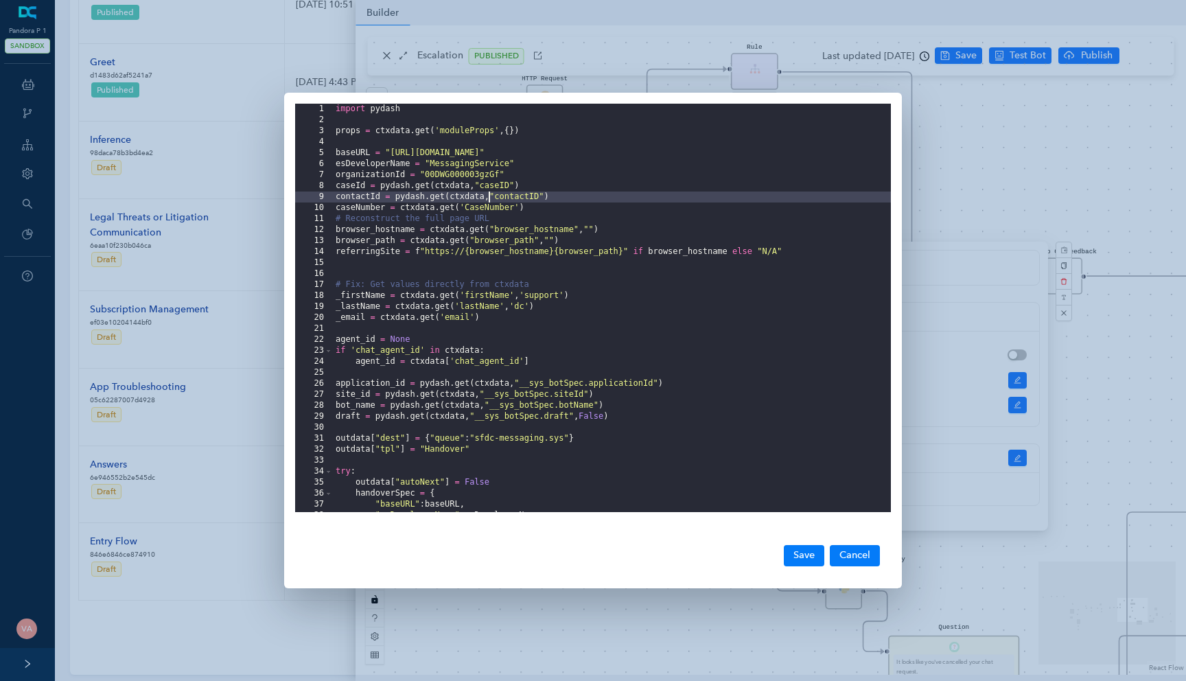
drag, startPoint x: 393, startPoint y: 196, endPoint x: 489, endPoint y: 196, distance: 95.4
click at [489, 196] on div "import pydash props = ctxdata . get ( 'moduleProps' , { }) baseURL = "[URL][DOM…" at bounding box center [612, 319] width 558 height 430
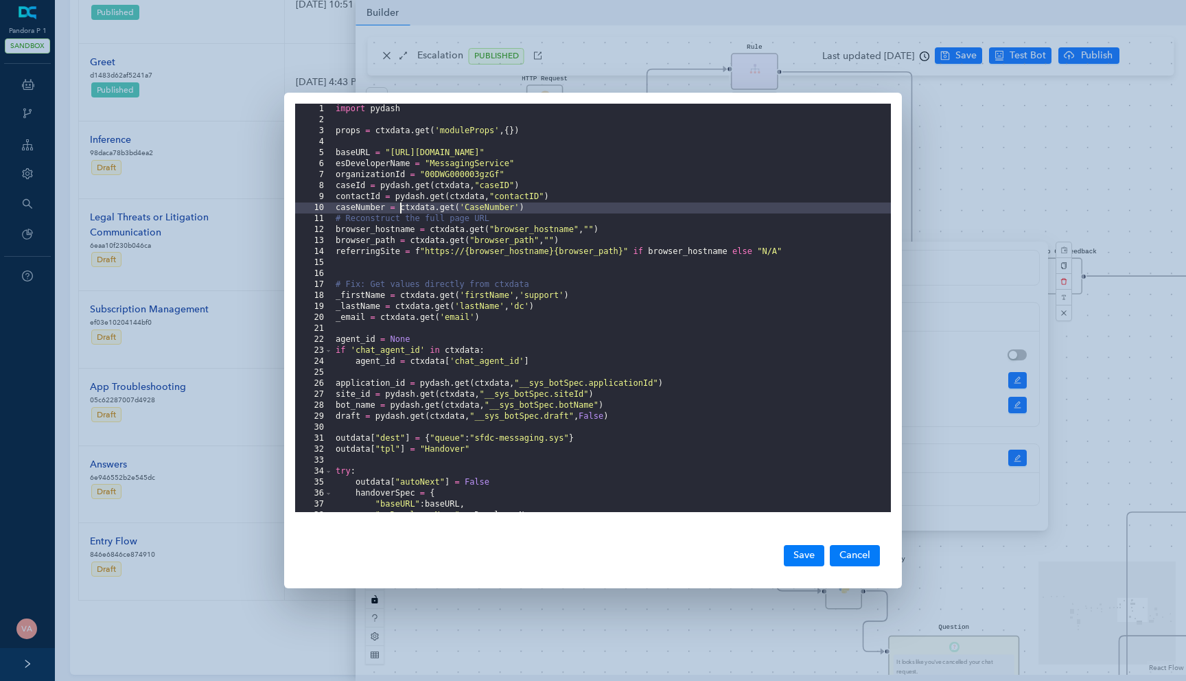
click at [400, 211] on div "import pydash props = ctxdata . get ( 'moduleProps' , { }) baseURL = "[URL][DOM…" at bounding box center [612, 319] width 558 height 430
drag, startPoint x: 553, startPoint y: 209, endPoint x: 494, endPoint y: 207, distance: 59.0
click at [494, 207] on div "import pydash props = ctxdata . get ( 'moduleProps' , { }) baseURL = "[URL][DOM…" at bounding box center [612, 319] width 558 height 430
click at [578, 209] on div "import pydash props = ctxdata . get ( 'moduleProps' , { }) baseURL = "[URL][DOM…" at bounding box center [612, 319] width 558 height 430
click at [379, 209] on div "import pydash props = ctxdata . get ( 'moduleProps' , { }) baseURL = "[URL][DOM…" at bounding box center [612, 319] width 558 height 430
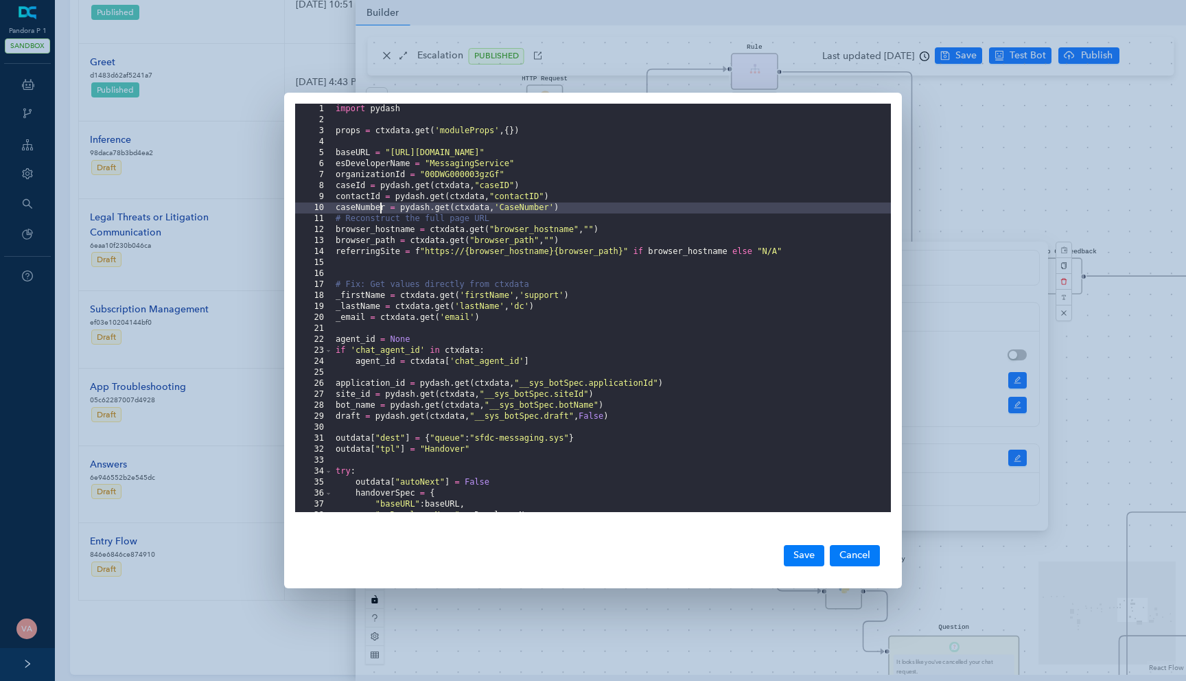
click at [379, 209] on div "import pydash props = ctxdata . get ( 'moduleProps' , { }) baseURL = "[URL][DOM…" at bounding box center [612, 319] width 558 height 430
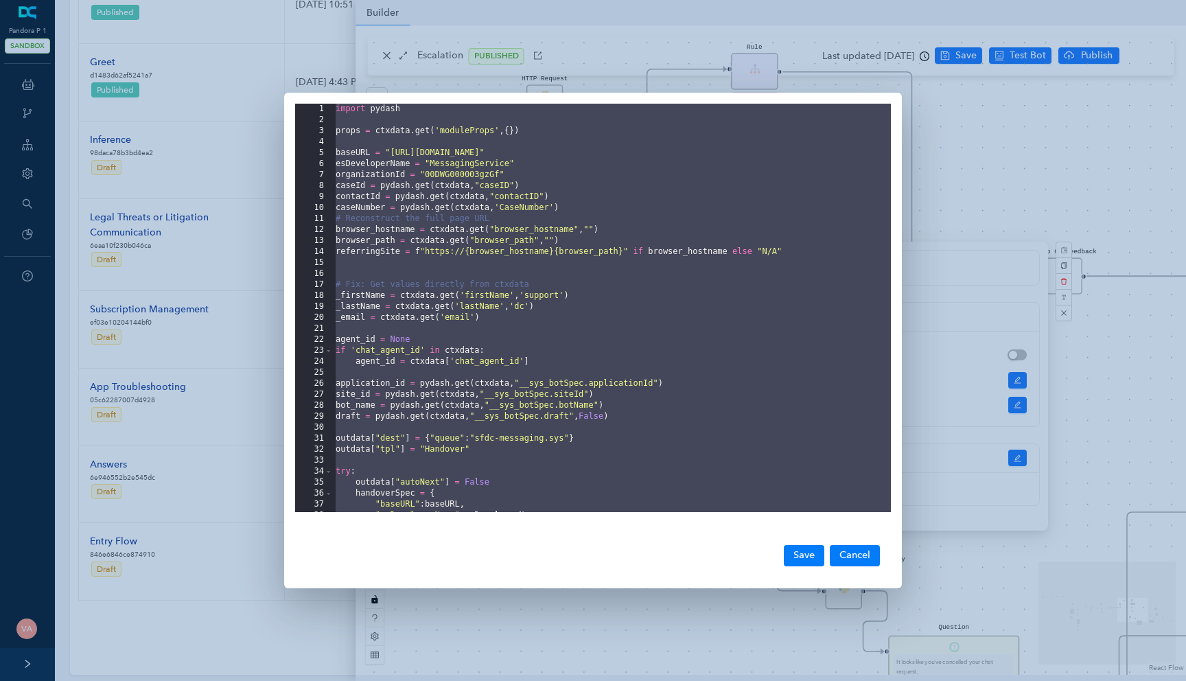
click at [404, 211] on div "import pydash props = ctxdata . get ( 'moduleProps' , { }) baseURL = "[URL][DOM…" at bounding box center [612, 319] width 558 height 430
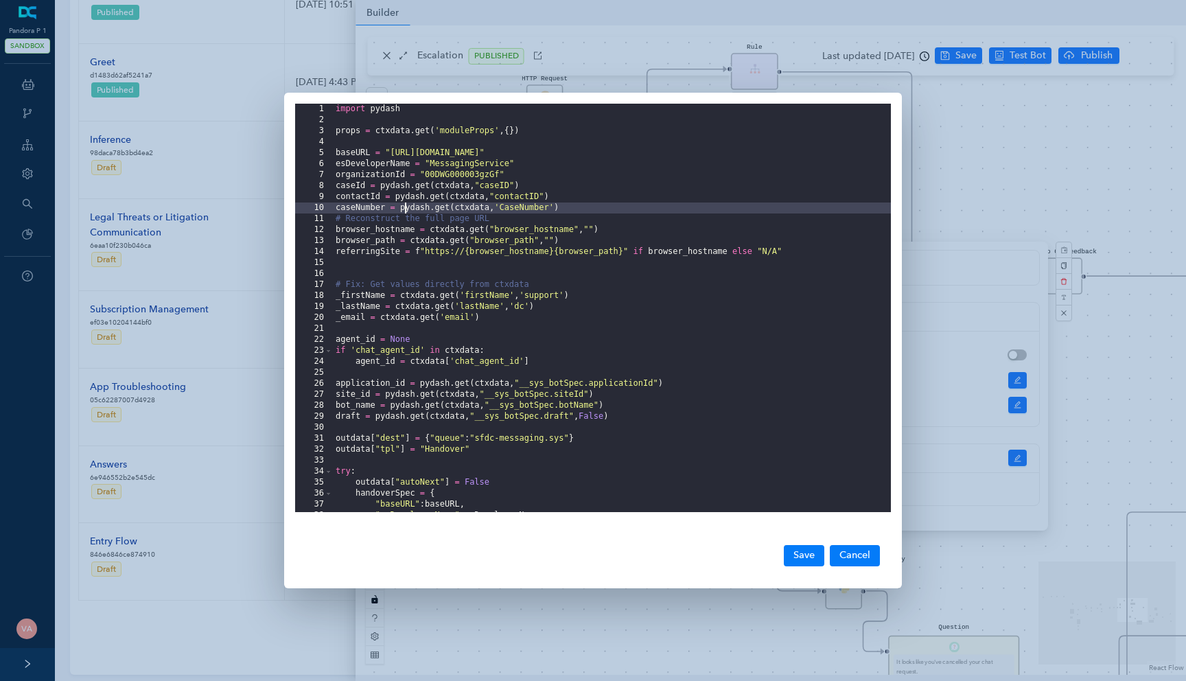
click at [404, 211] on div "import pydash props = ctxdata . get ( 'moduleProps' , { }) baseURL = "[URL][DOM…" at bounding box center [612, 319] width 558 height 430
click at [604, 207] on div "import pydash props = ctxdata . get ( 'moduleProps' , { }) baseURL = "[URL][DOM…" at bounding box center [612, 319] width 558 height 430
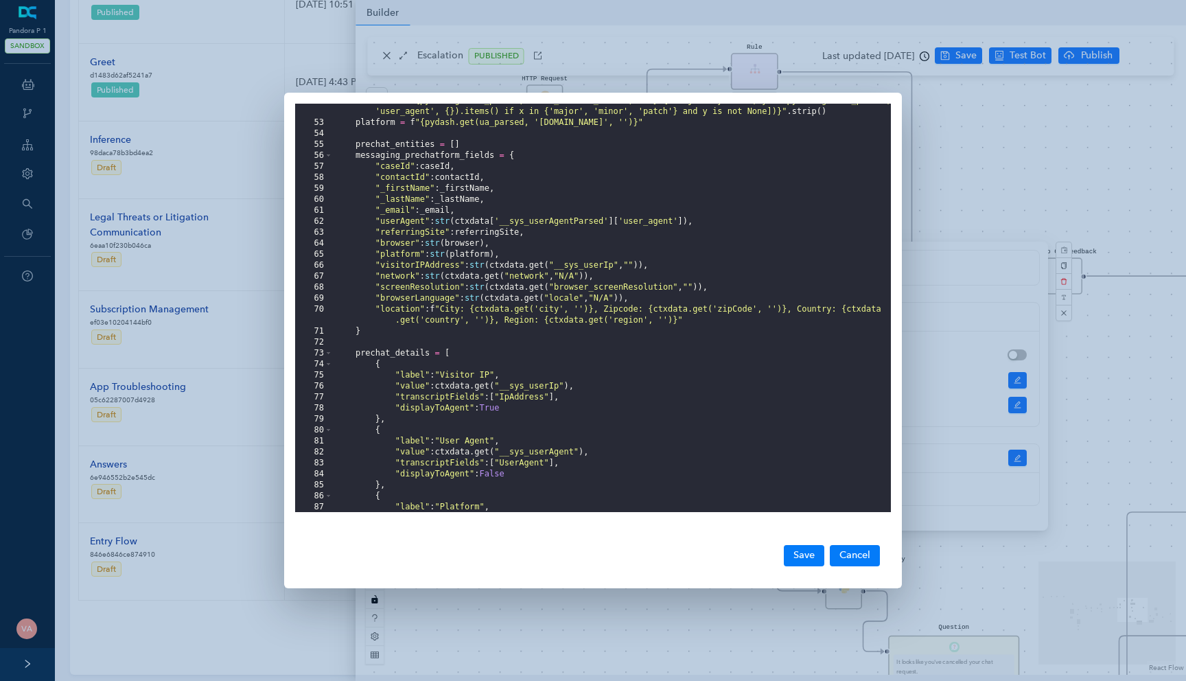
scroll to position [555, 0]
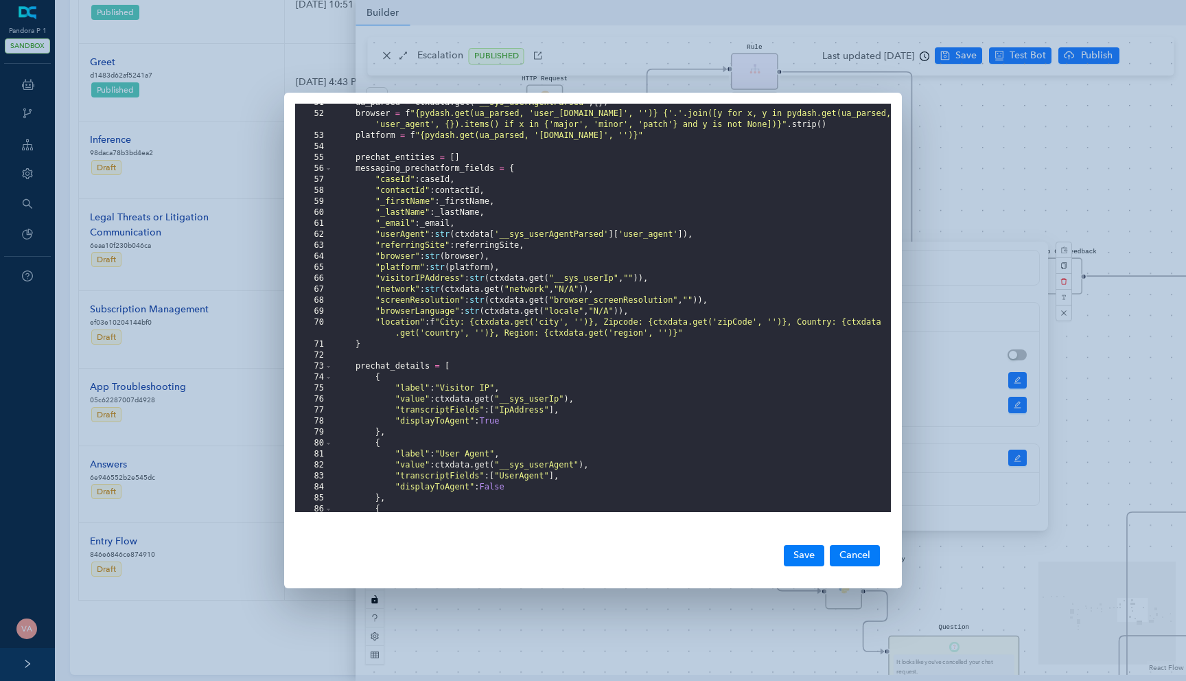
click at [508, 193] on div "ua_parsed = ctxdata . get ( "__sys_userAgentParsed" , { }) browser = f "{pydash…" at bounding box center [612, 312] width 558 height 430
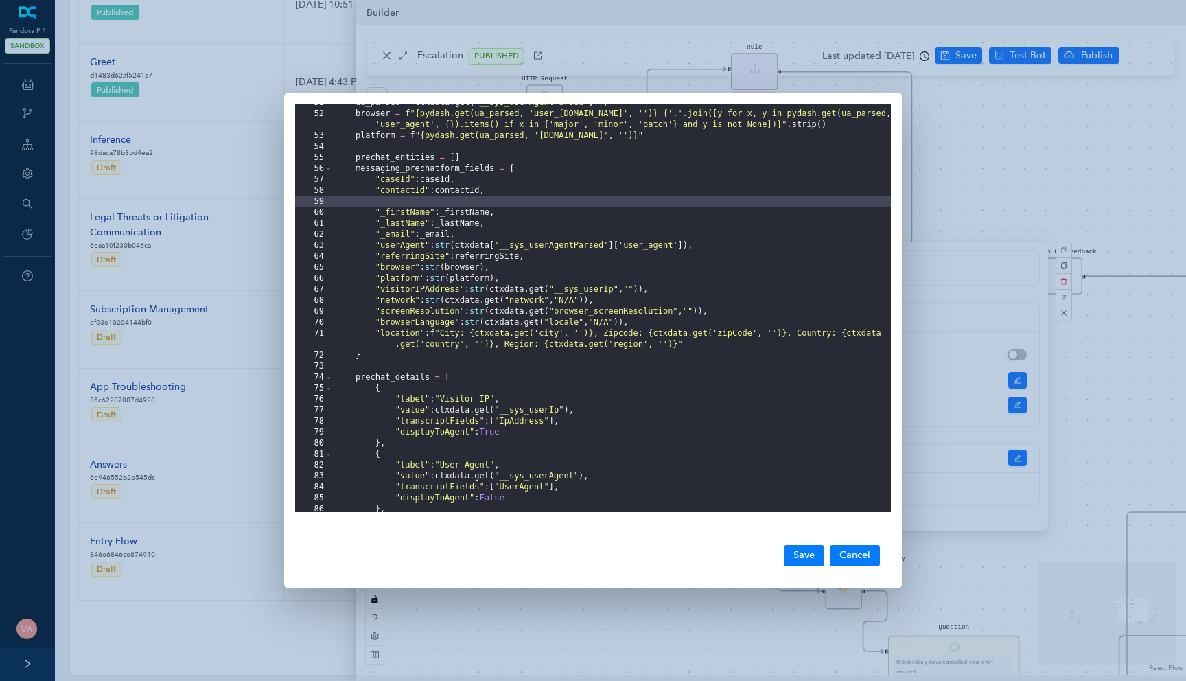
paste textarea
click at [489, 200] on div "ua_parsed = ctxdata . get ( "__sys_userAgentParsed" , { }) browser = f "{pydash…" at bounding box center [612, 312] width 558 height 430
click at [395, 202] on div "ua_parsed = ctxdata . get ( "__sys_userAgentParsed" , { }) browser = f "{pydash…" at bounding box center [612, 312] width 558 height 430
click at [461, 197] on div "ua_parsed = ctxdata . get ( "__sys_userAgentParsed" , { }) browser = f "{pydash…" at bounding box center [612, 312] width 558 height 430
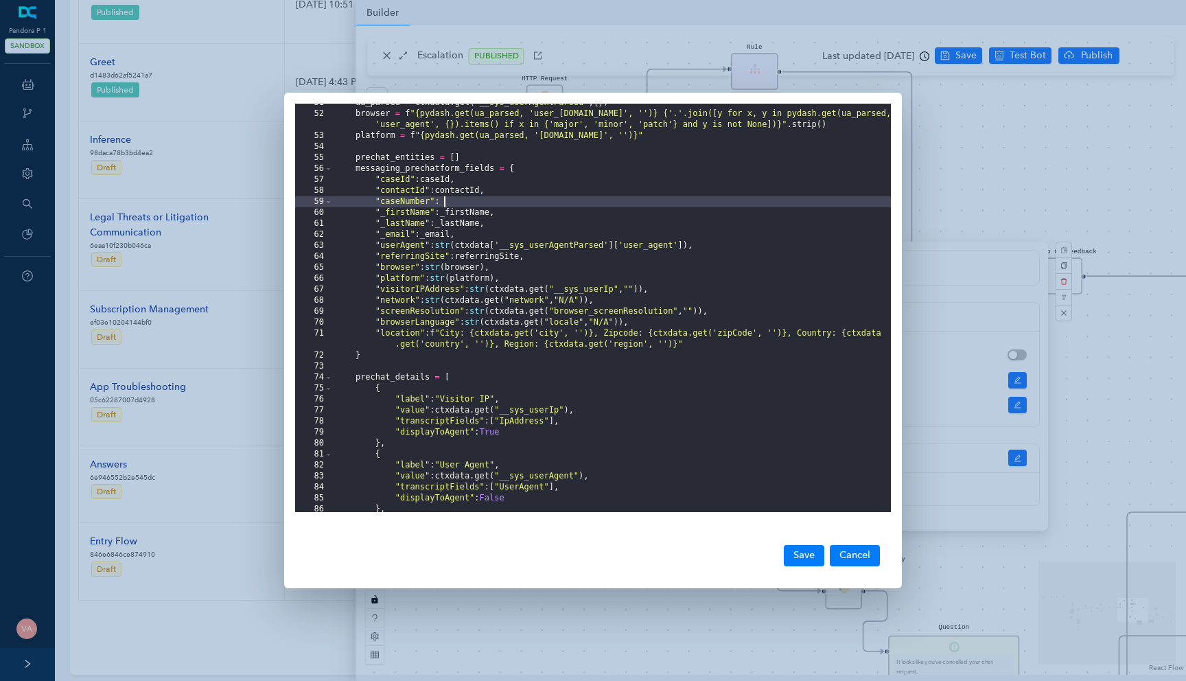
paste textarea
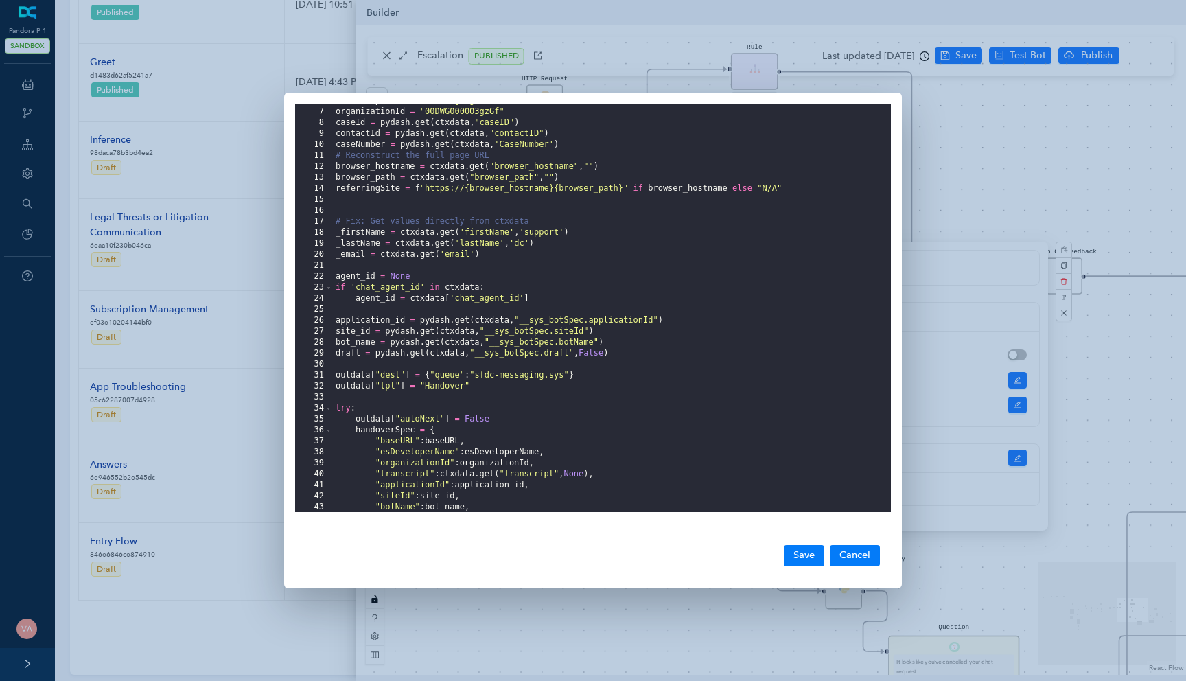
scroll to position [63, 0]
click at [346, 143] on div "esDeveloperName = "MessagingService" organizationId = "00DWG000003gzGf" caseId …" at bounding box center [612, 310] width 558 height 430
click at [503, 146] on div "esDeveloperName = "MessagingService" organizationId = "00DWG000003gzGf" caseId …" at bounding box center [612, 310] width 558 height 430
click at [360, 144] on div "esDeveloperName = "MessagingService" organizationId = "00DWG000003gzGf" caseId …" at bounding box center [612, 310] width 558 height 430
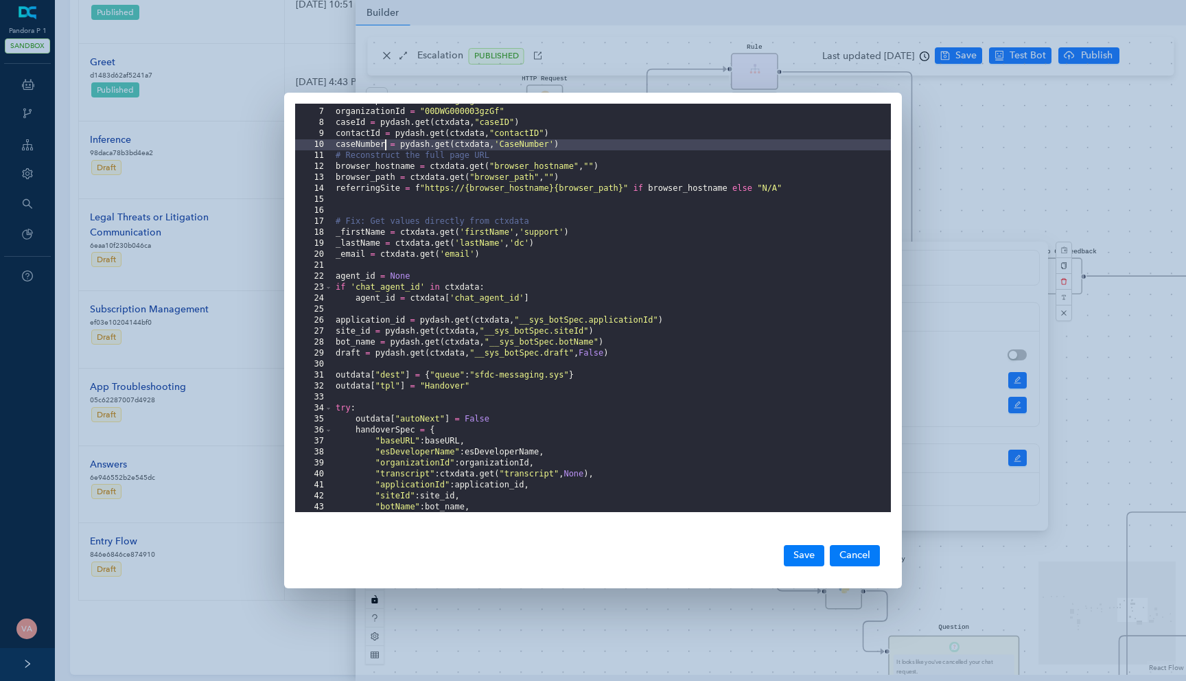
click at [360, 144] on div "esDeveloperName = "MessagingService" organizationId = "00DWG000003gzGf" caseId …" at bounding box center [612, 310] width 558 height 430
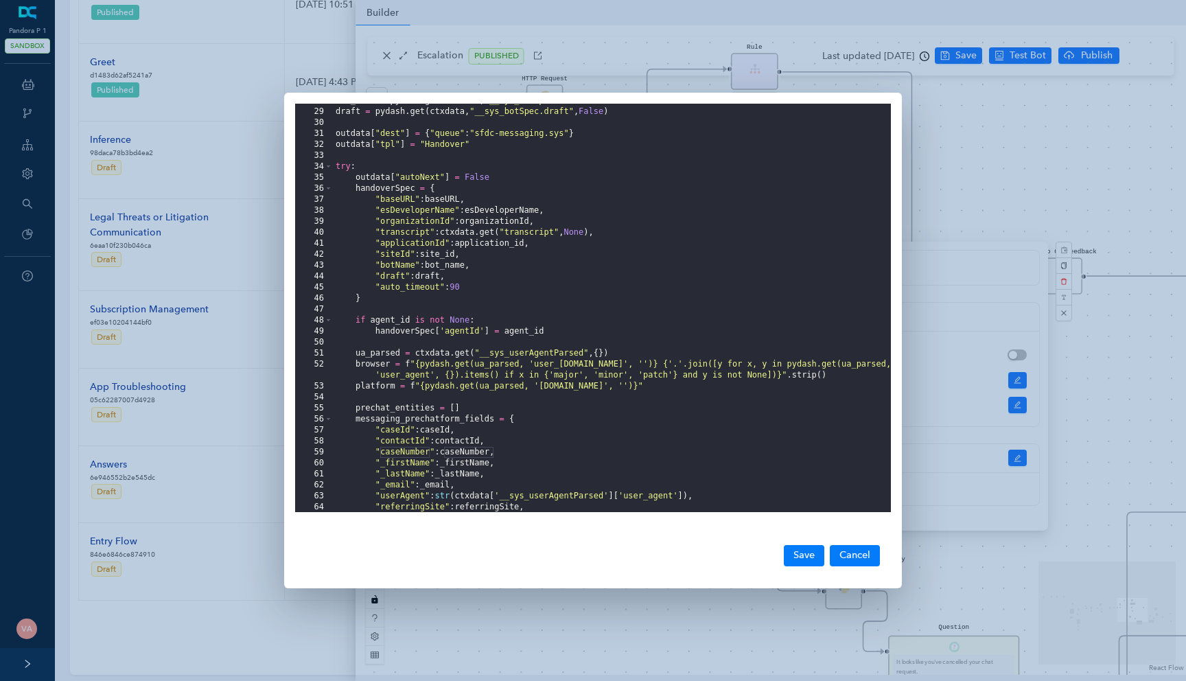
scroll to position [307, 0]
click at [859, 561] on button "Cancel" at bounding box center [854, 555] width 50 height 21
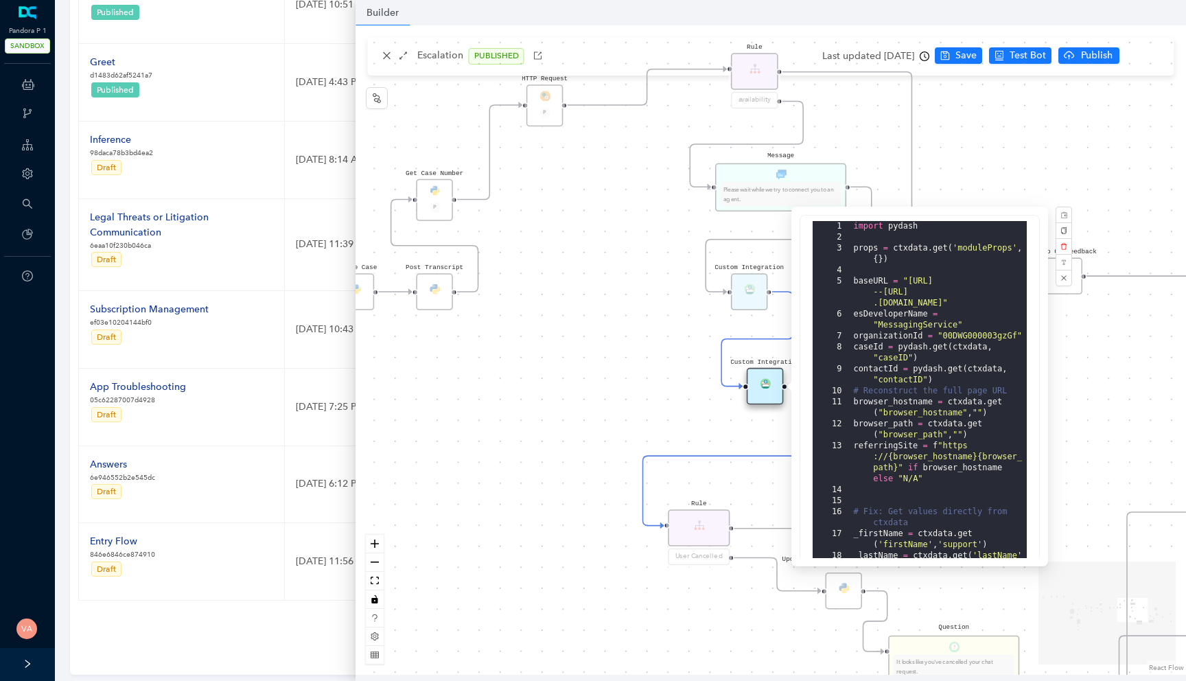
click at [561, 478] on div "Data Table Start P Rule P IsAvailable Rule newContact Get Contact details First…" at bounding box center [770, 349] width 830 height 649
